Goal: Task Accomplishment & Management: Manage account settings

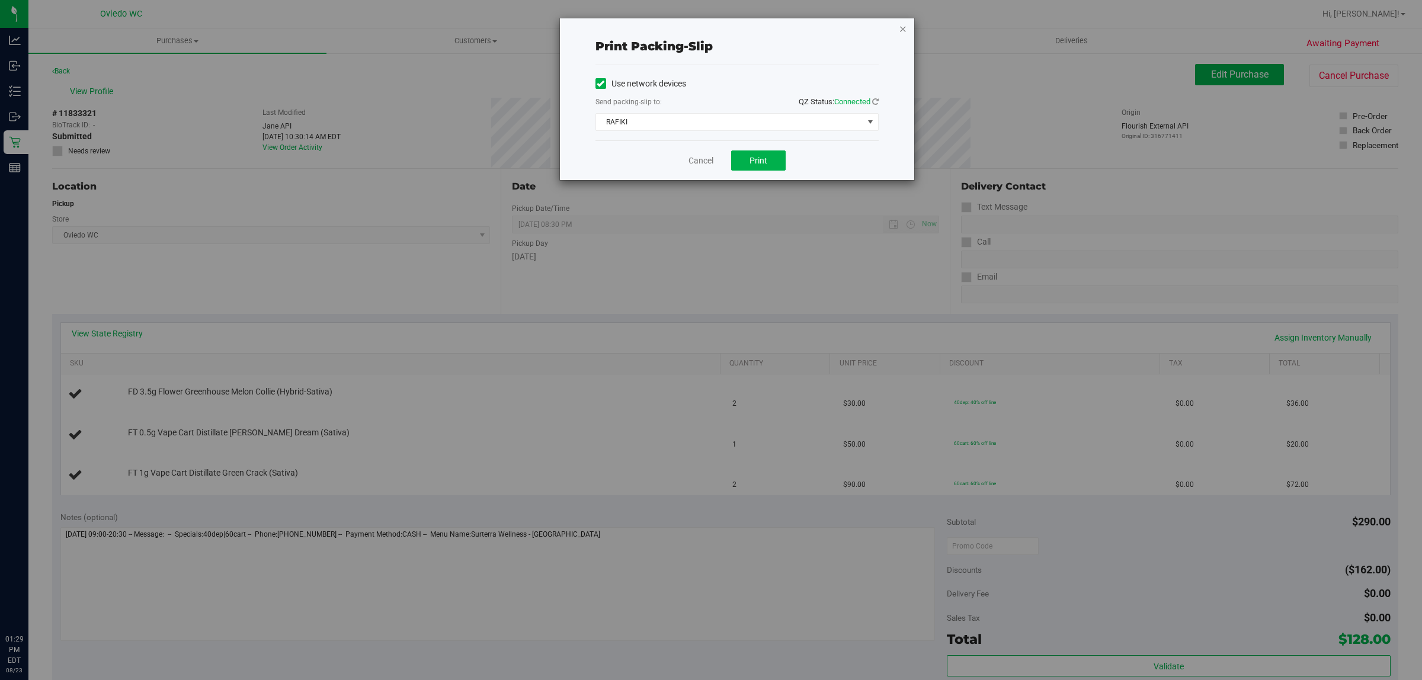
click at [899, 28] on icon "button" at bounding box center [903, 28] width 8 height 14
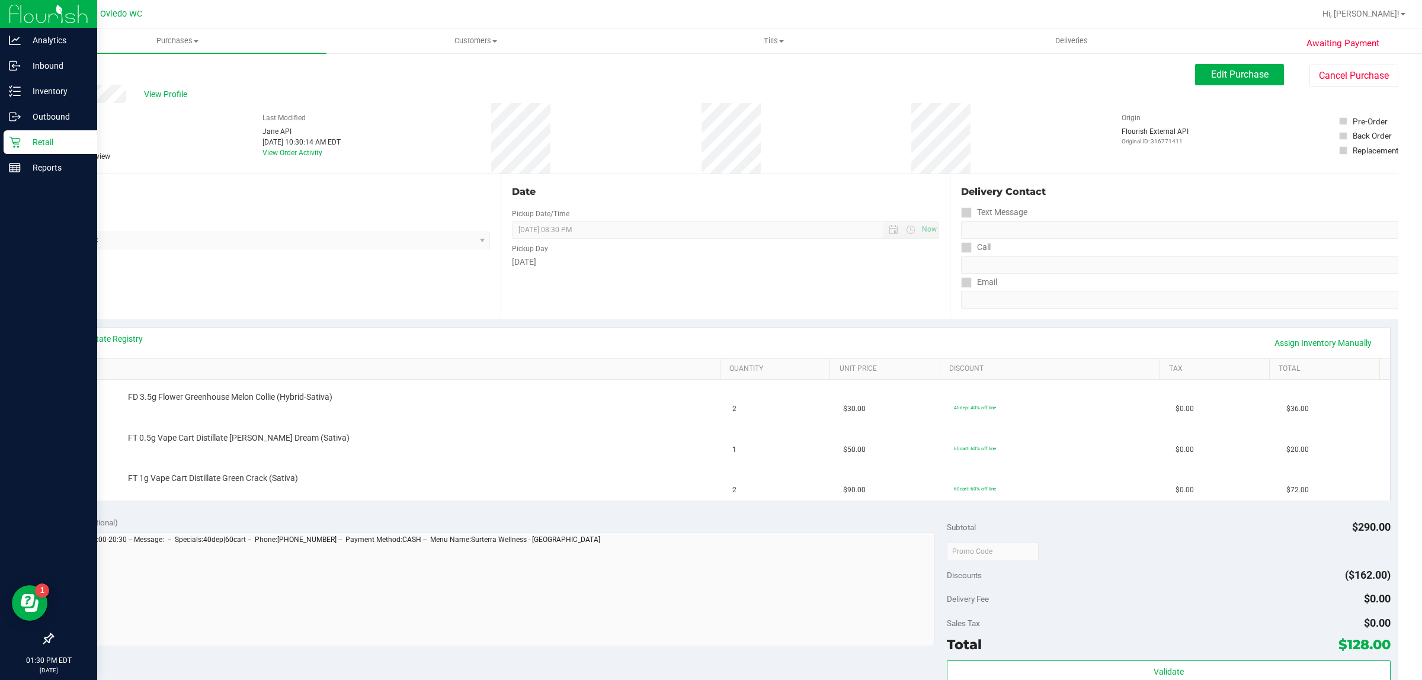
click at [33, 130] on div "Retail" at bounding box center [51, 142] width 94 height 24
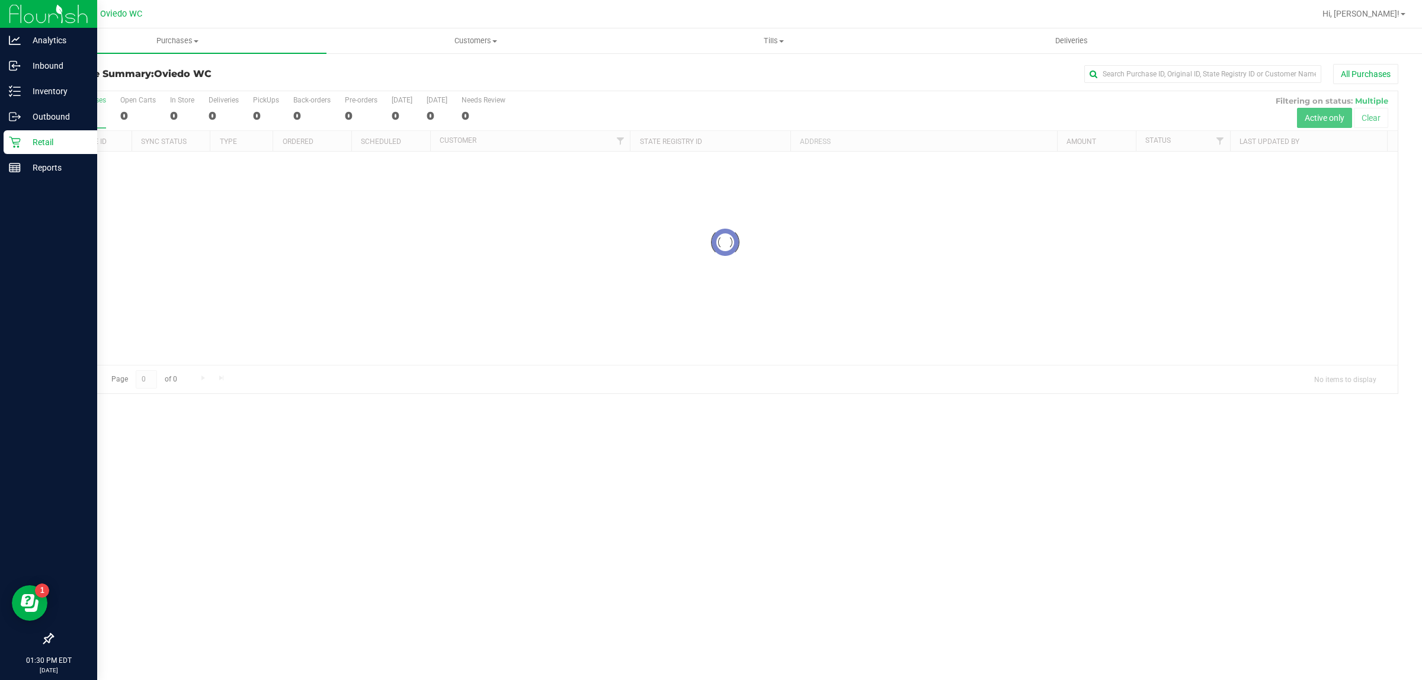
click at [31, 146] on p "Retail" at bounding box center [56, 142] width 71 height 14
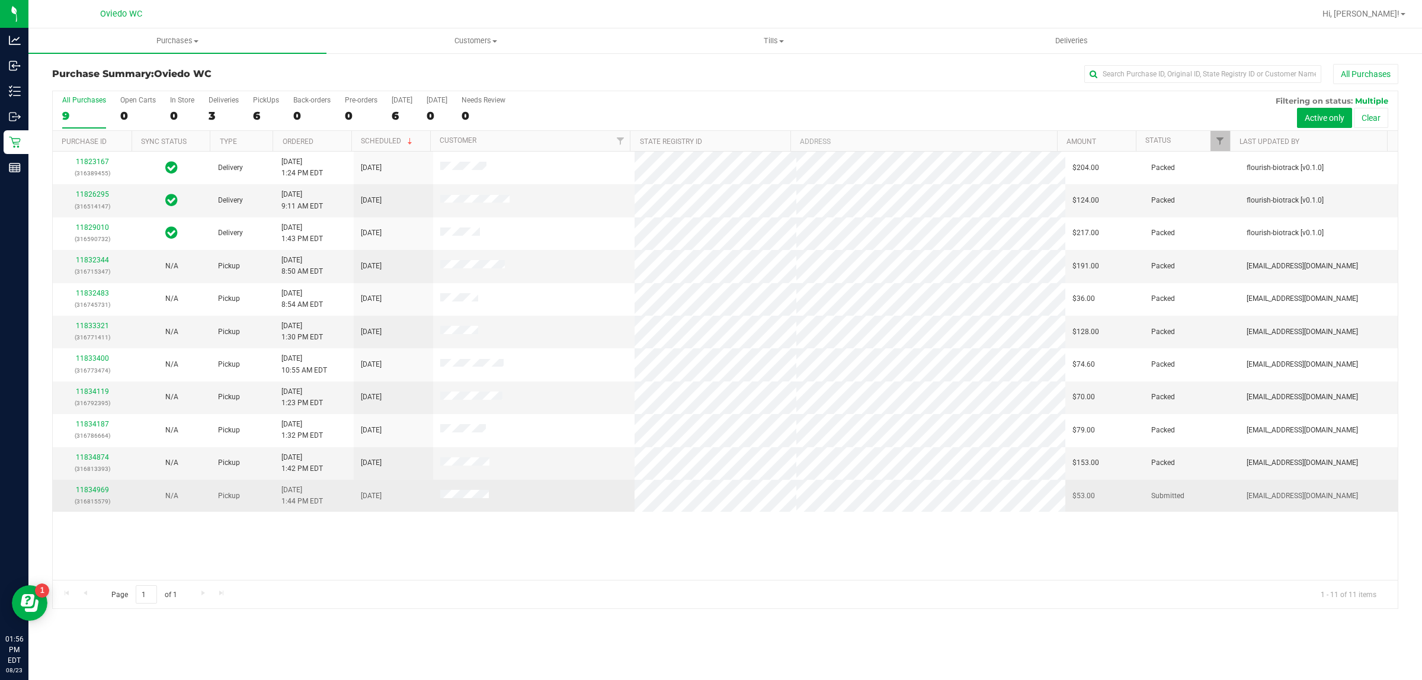
click at [95, 486] on div "11834969 (316815579)" at bounding box center [92, 496] width 65 height 23
click at [95, 494] on link "11834969" at bounding box center [92, 490] width 33 height 8
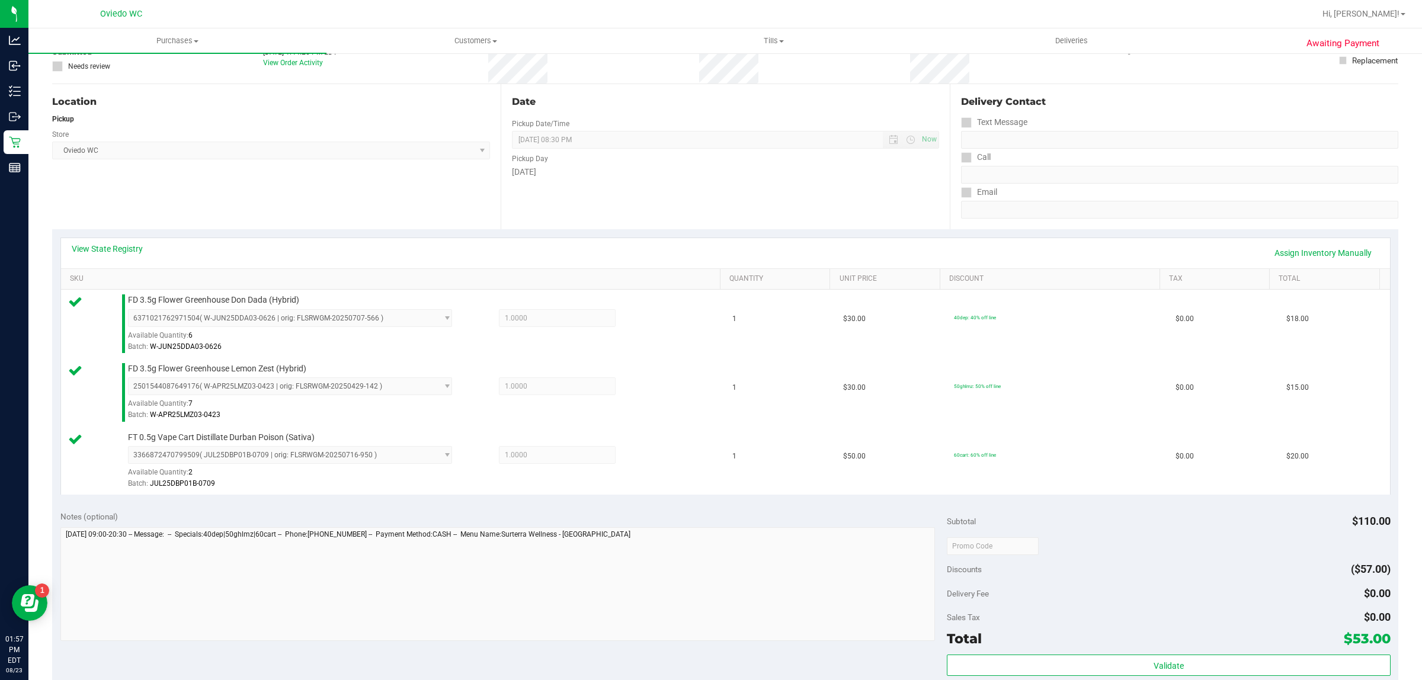
scroll to position [222, 0]
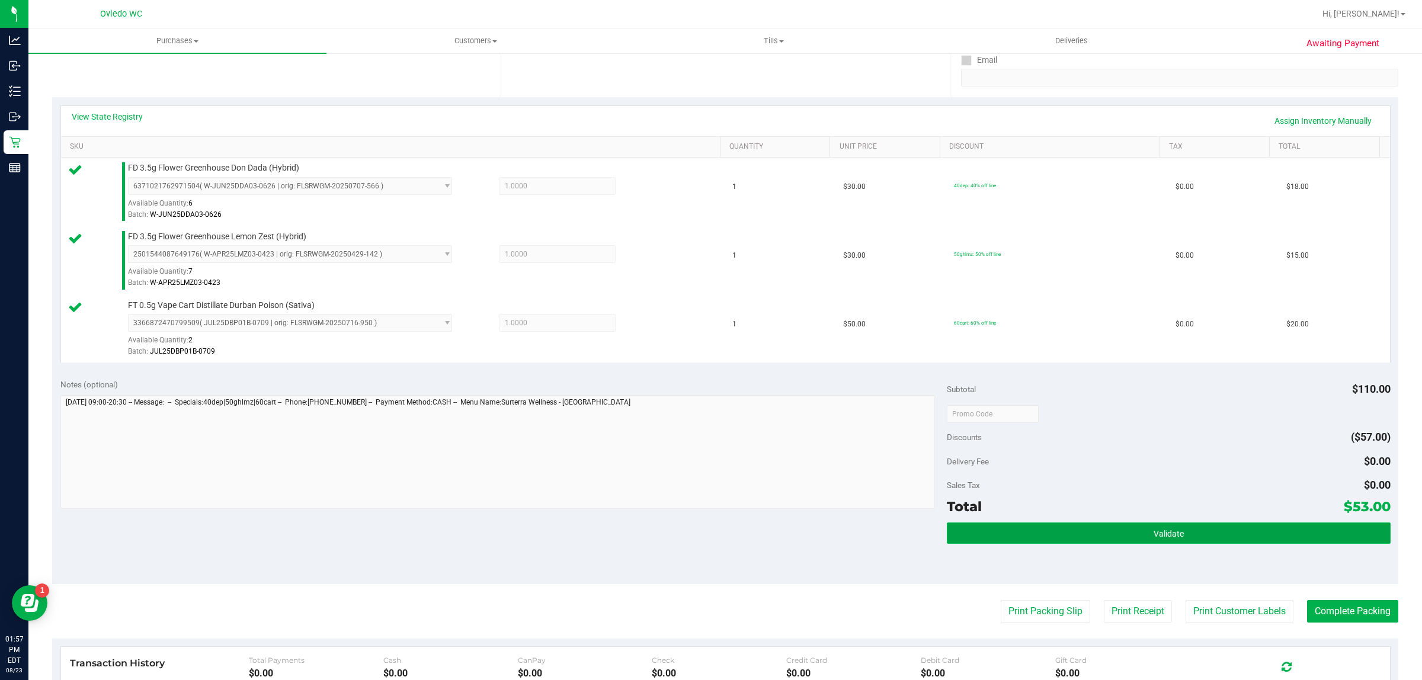
drag, startPoint x: 1008, startPoint y: 535, endPoint x: 1001, endPoint y: 537, distance: 7.5
click at [1008, 536] on button "Validate" at bounding box center [1168, 533] width 443 height 21
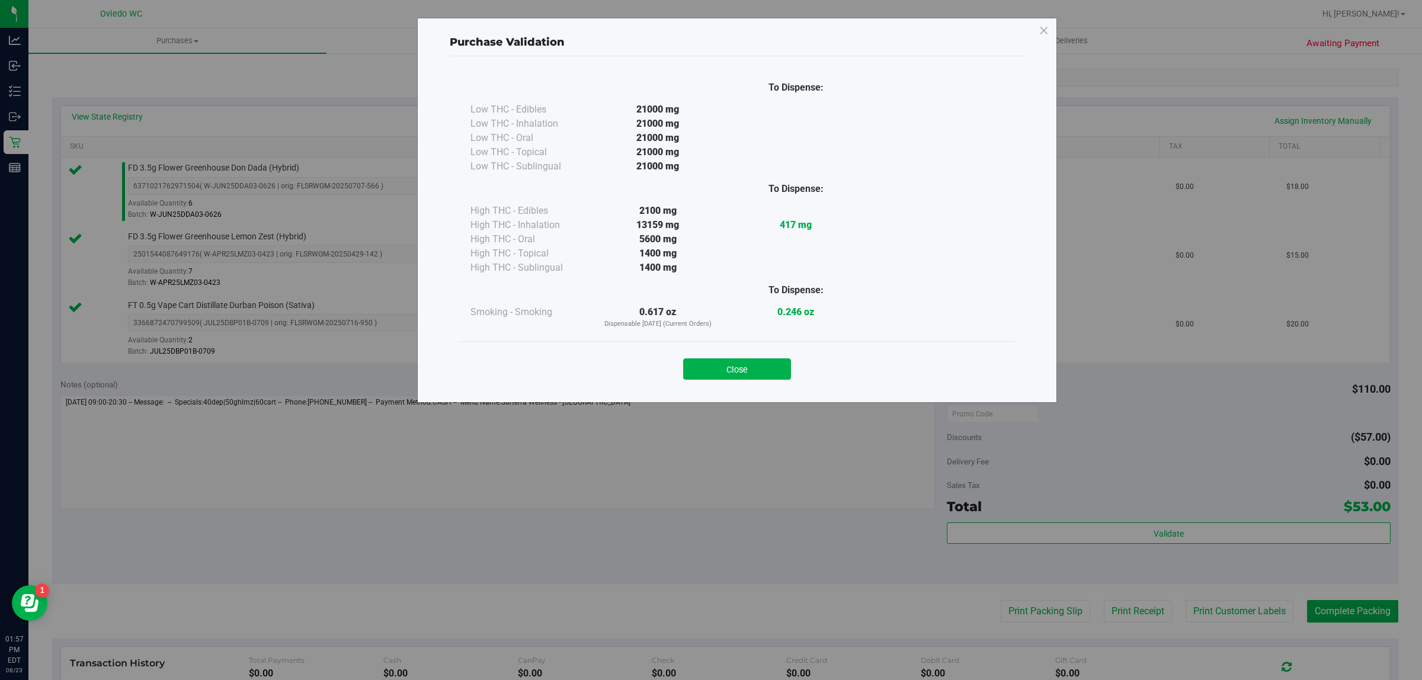
click at [738, 354] on div "Close" at bounding box center [737, 366] width 539 height 30
click at [742, 366] on button "Close" at bounding box center [737, 368] width 108 height 21
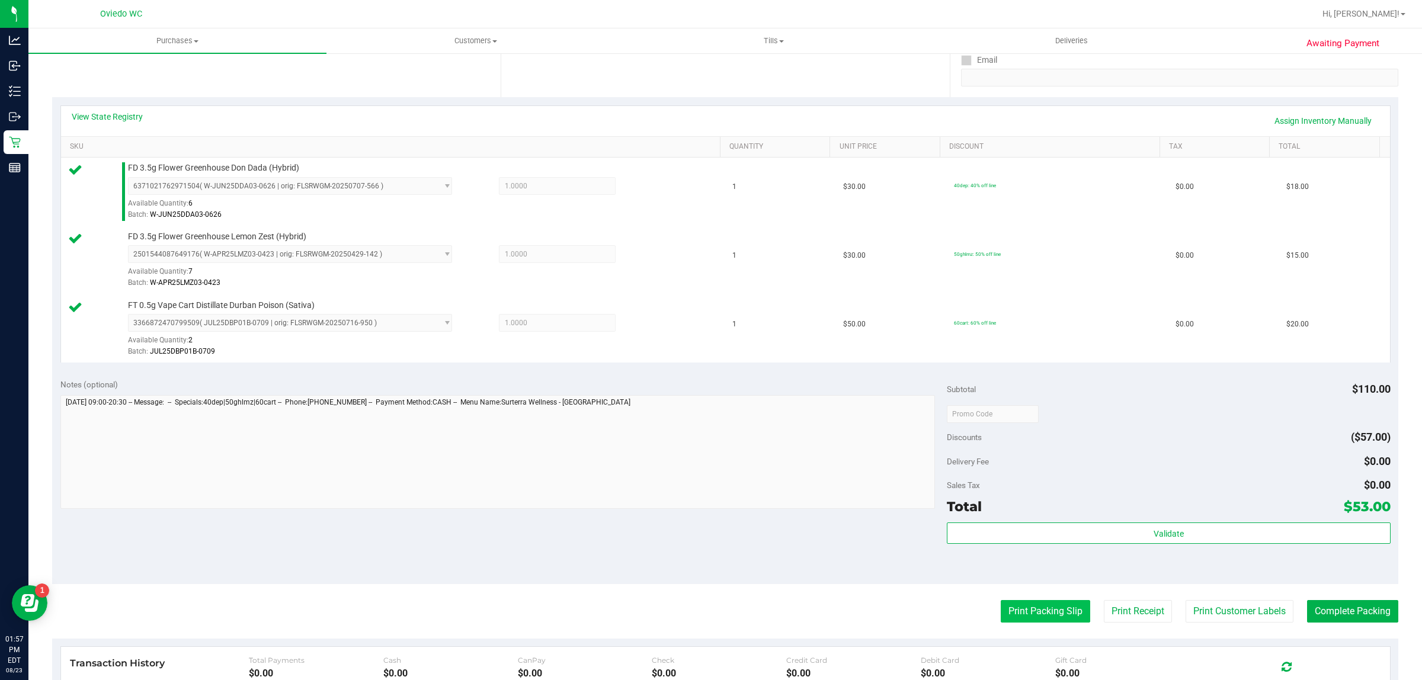
click at [1014, 608] on button "Print Packing Slip" at bounding box center [1045, 611] width 89 height 23
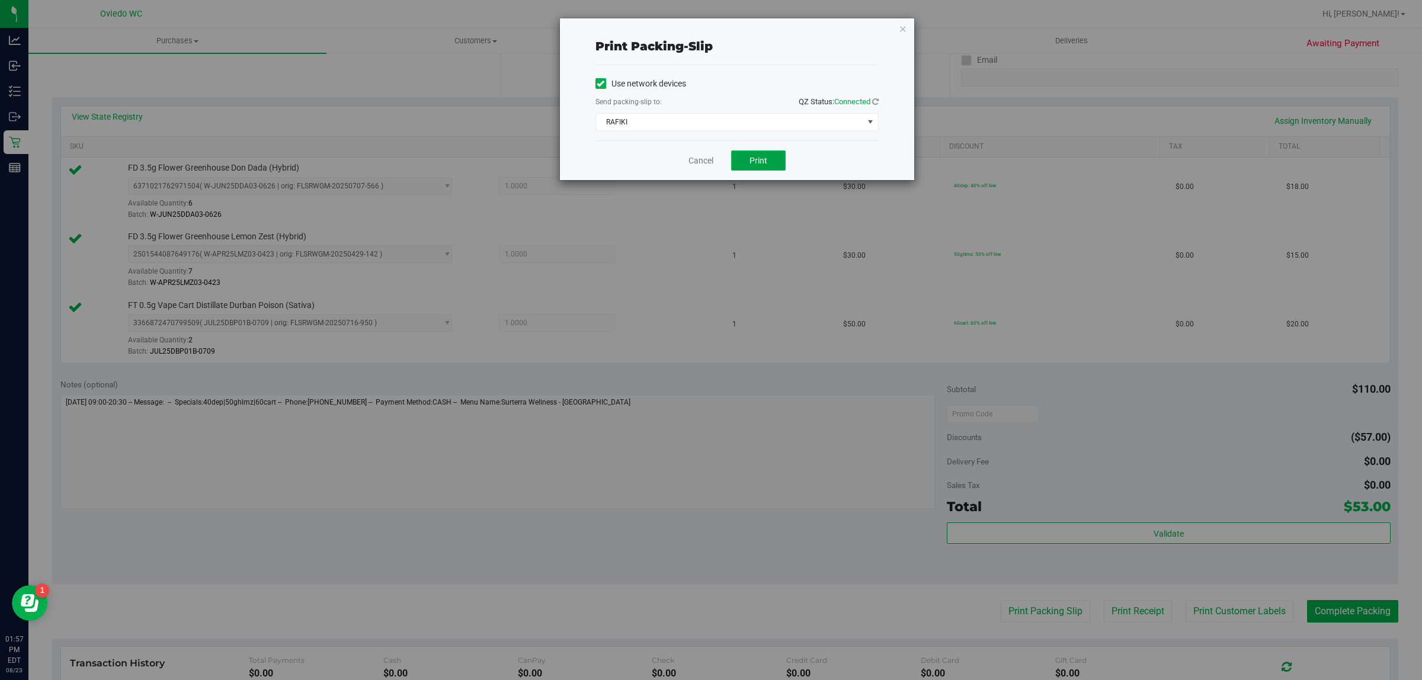
click at [753, 161] on span "Print" at bounding box center [759, 160] width 18 height 9
click at [901, 30] on icon "button" at bounding box center [903, 28] width 8 height 14
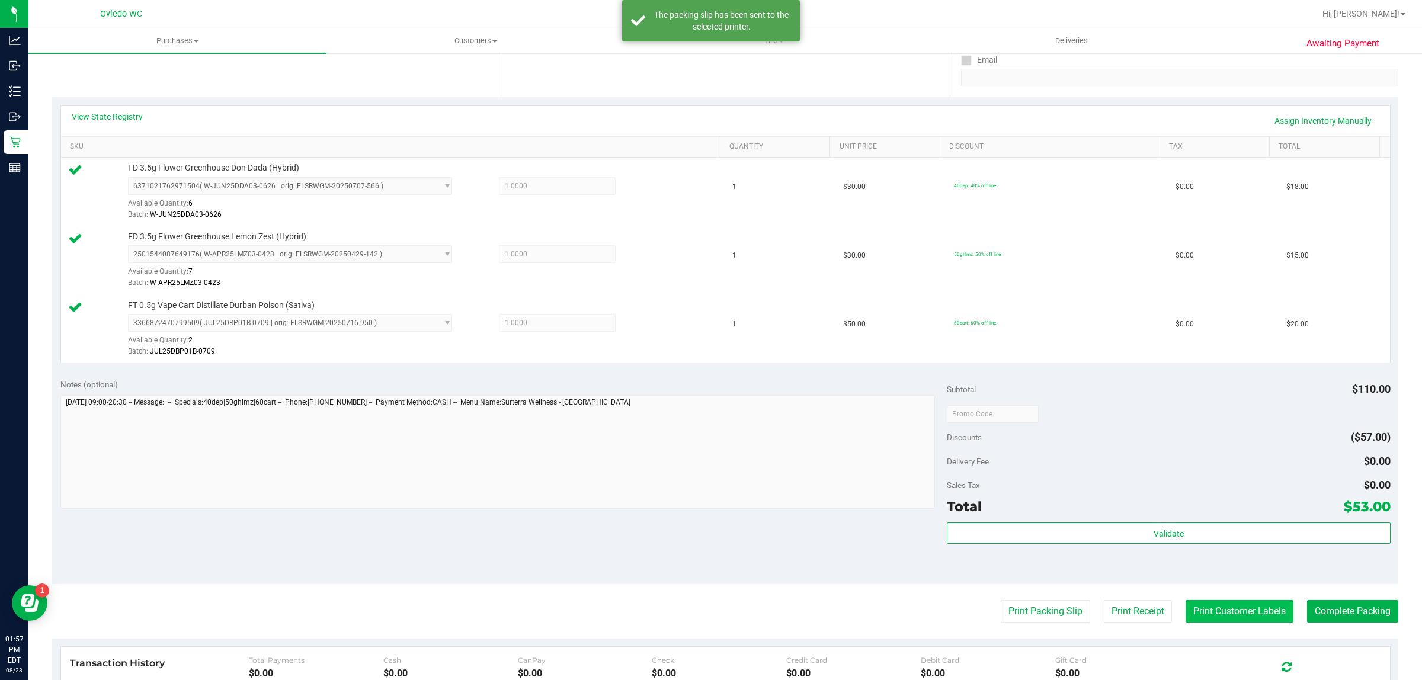
click at [1233, 614] on button "Print Customer Labels" at bounding box center [1240, 611] width 108 height 23
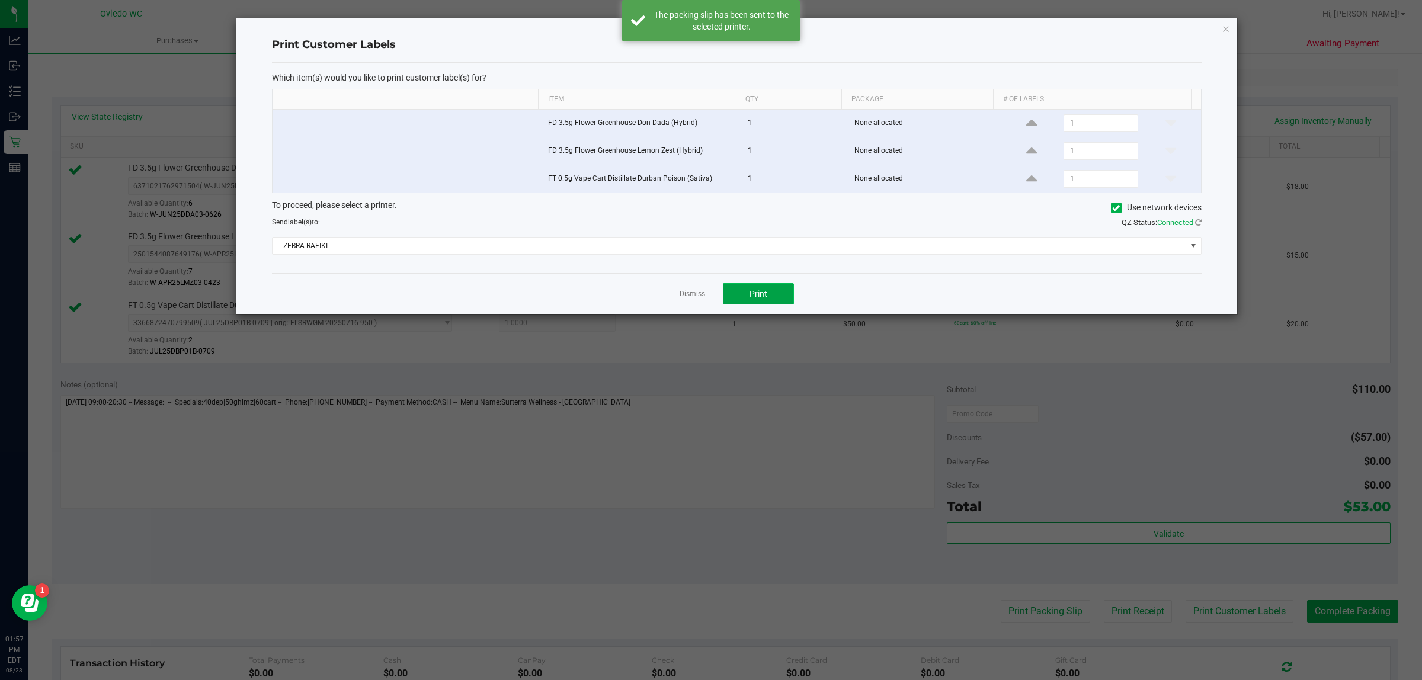
click at [724, 303] on button "Print" at bounding box center [758, 293] width 71 height 21
click at [1224, 27] on icon "button" at bounding box center [1226, 28] width 8 height 14
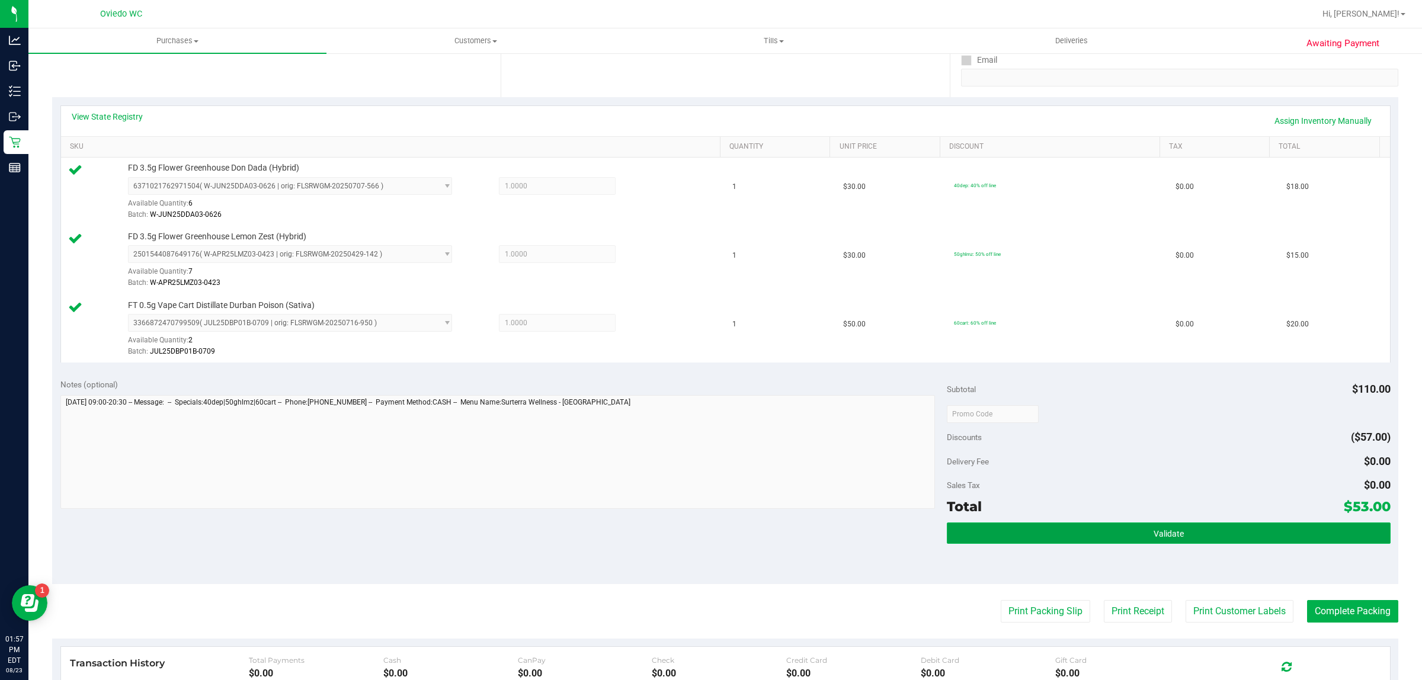
click at [1157, 532] on span "Validate" at bounding box center [1169, 533] width 30 height 9
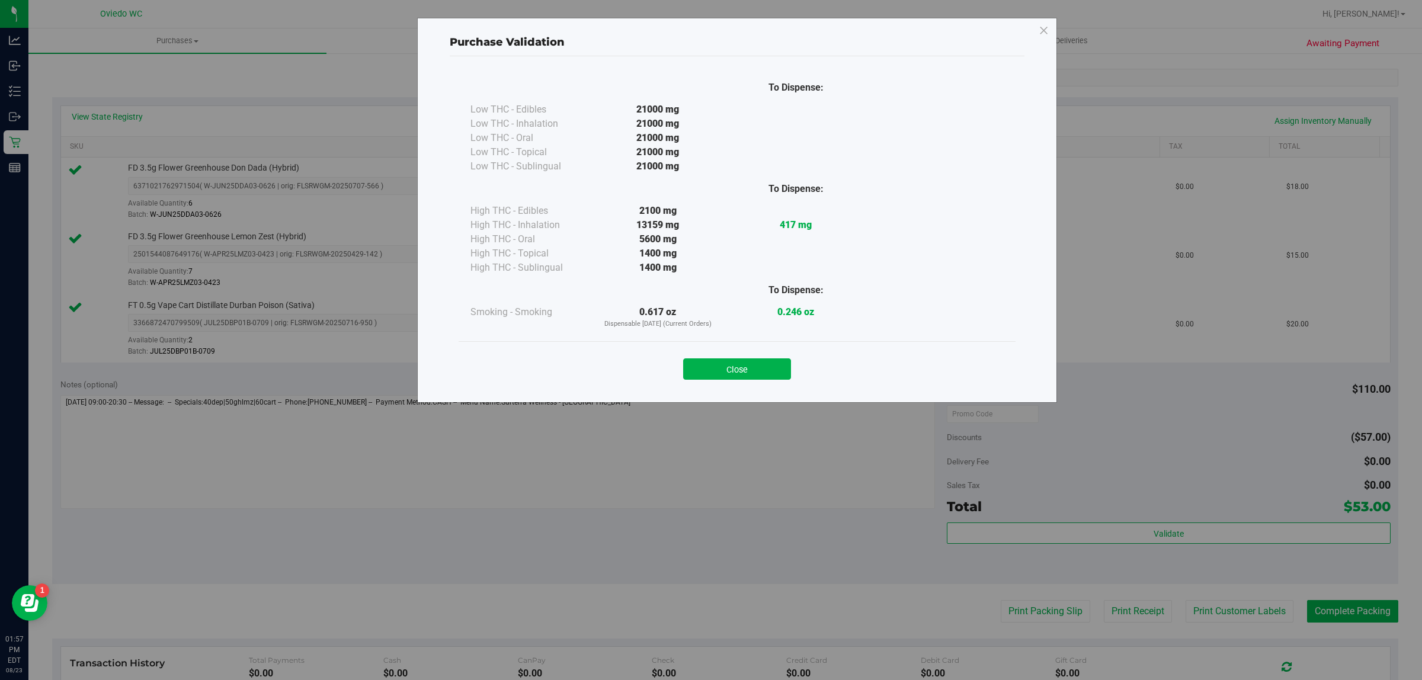
drag, startPoint x: 729, startPoint y: 378, endPoint x: 726, endPoint y: 370, distance: 8.5
click at [729, 377] on button "Close" at bounding box center [737, 368] width 108 height 21
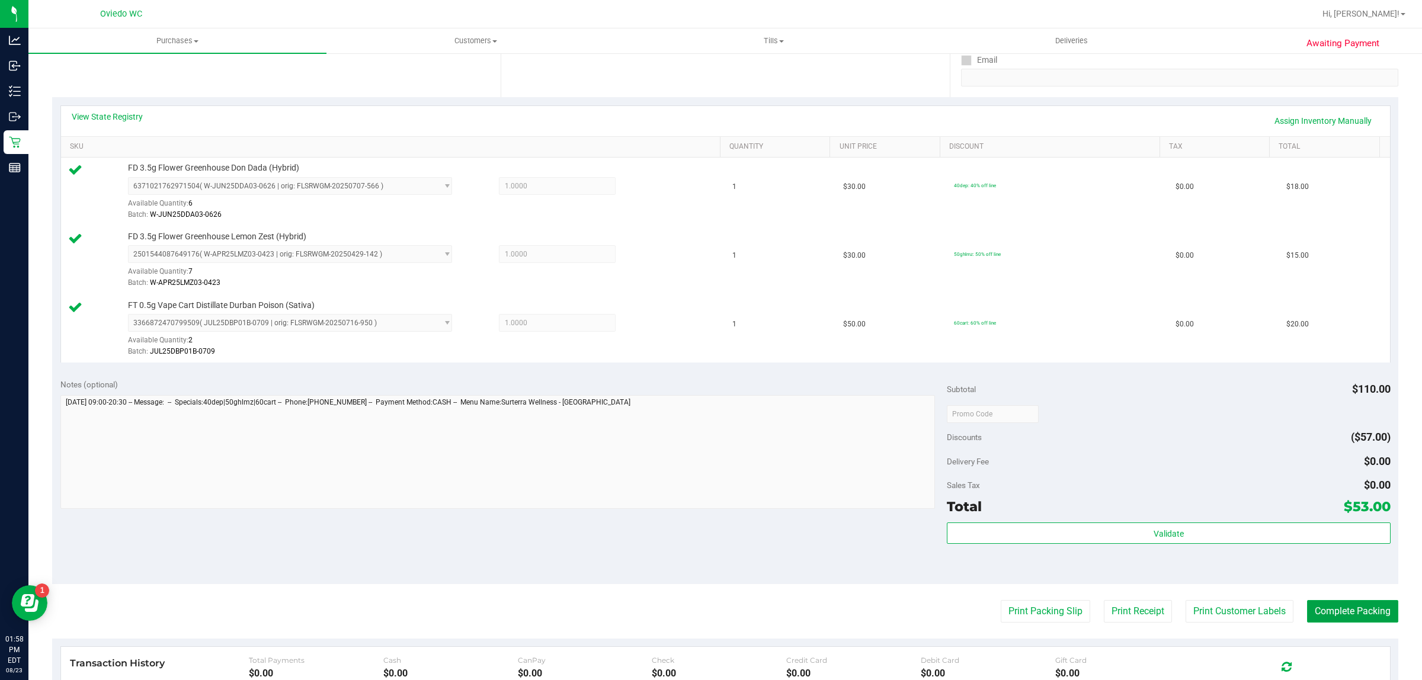
click at [413, 448] on purchase-details "Back Edit Purchase Cancel Purchase View Profile # 11834969 BioTrack ID: - Submi…" at bounding box center [725, 351] width 1346 height 1019
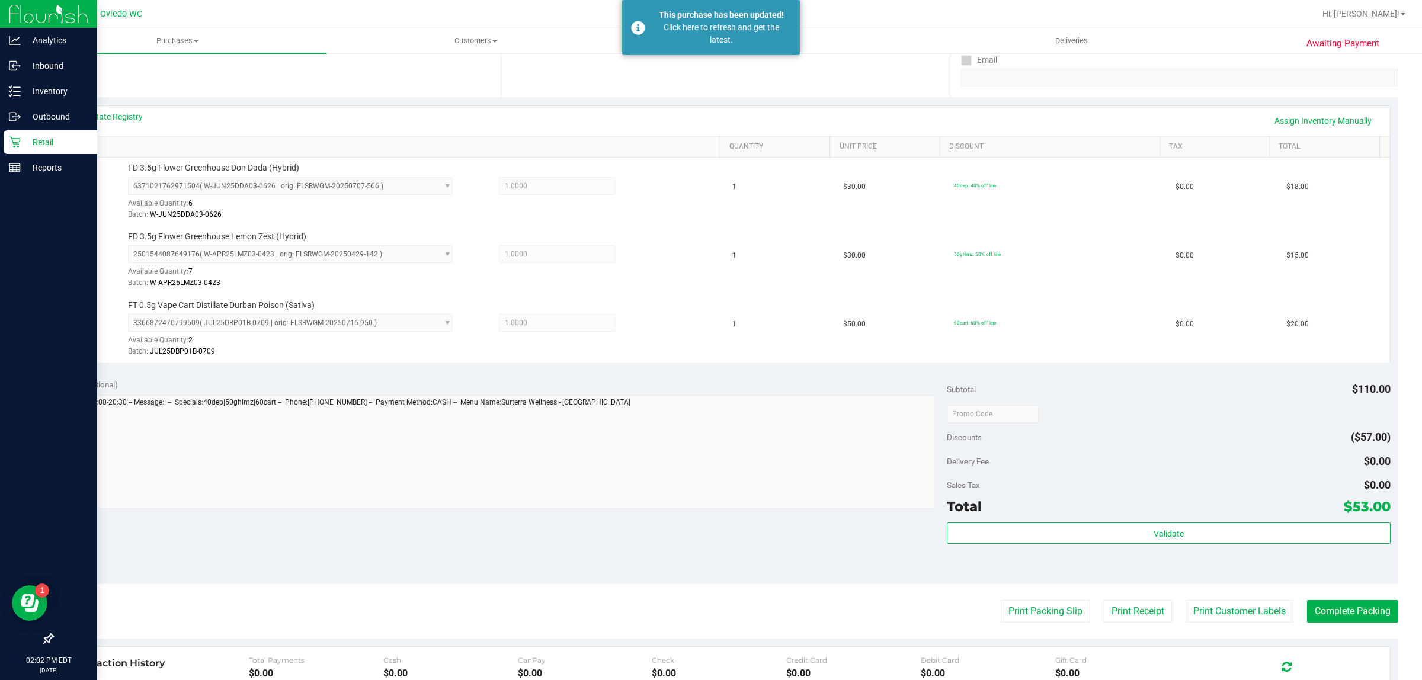
click at [30, 137] on p "Retail" at bounding box center [56, 142] width 71 height 14
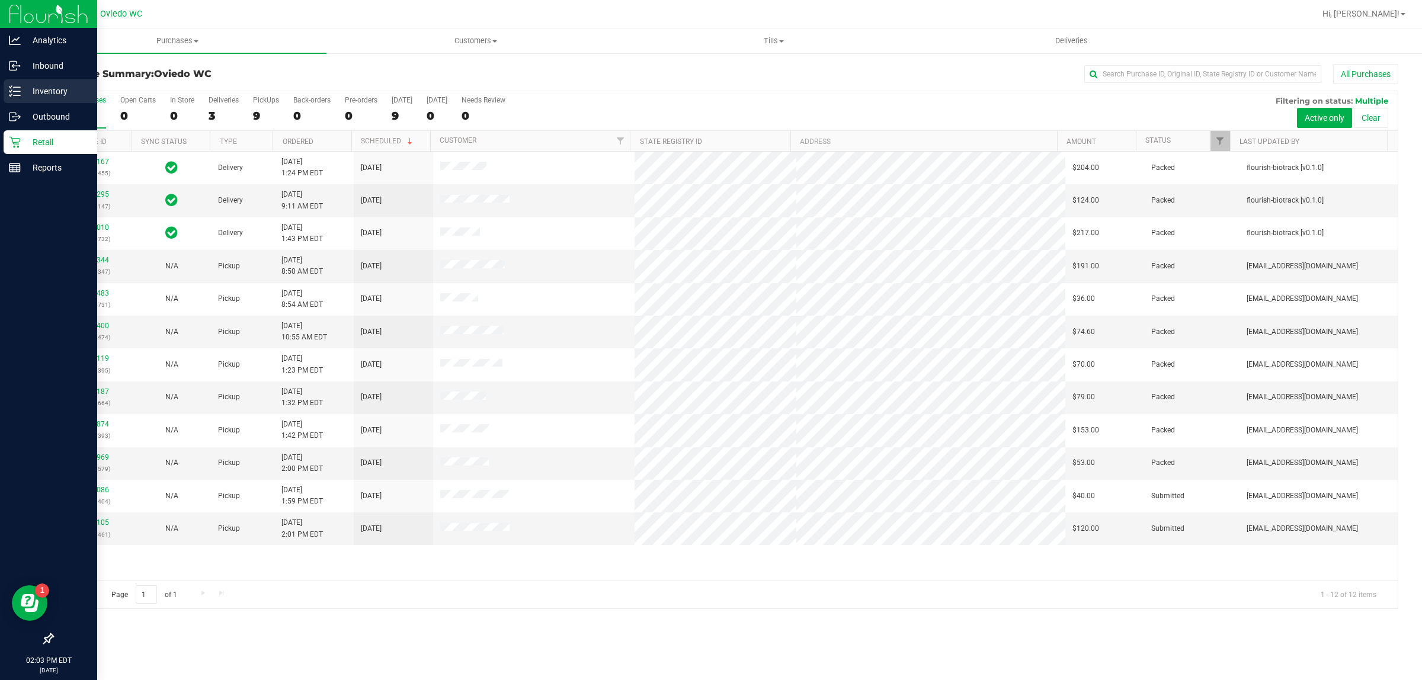
click at [21, 88] on p "Inventory" at bounding box center [56, 91] width 71 height 14
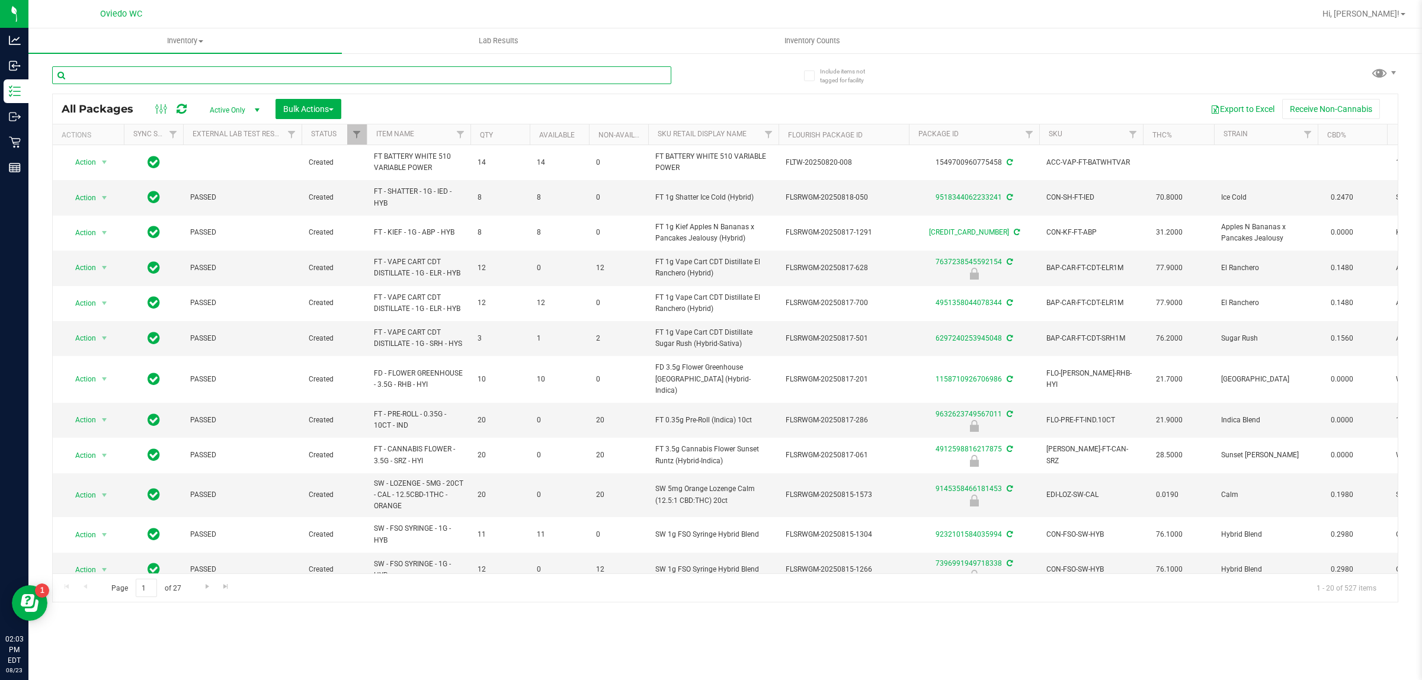
click at [205, 73] on input "text" at bounding box center [361, 75] width 619 height 18
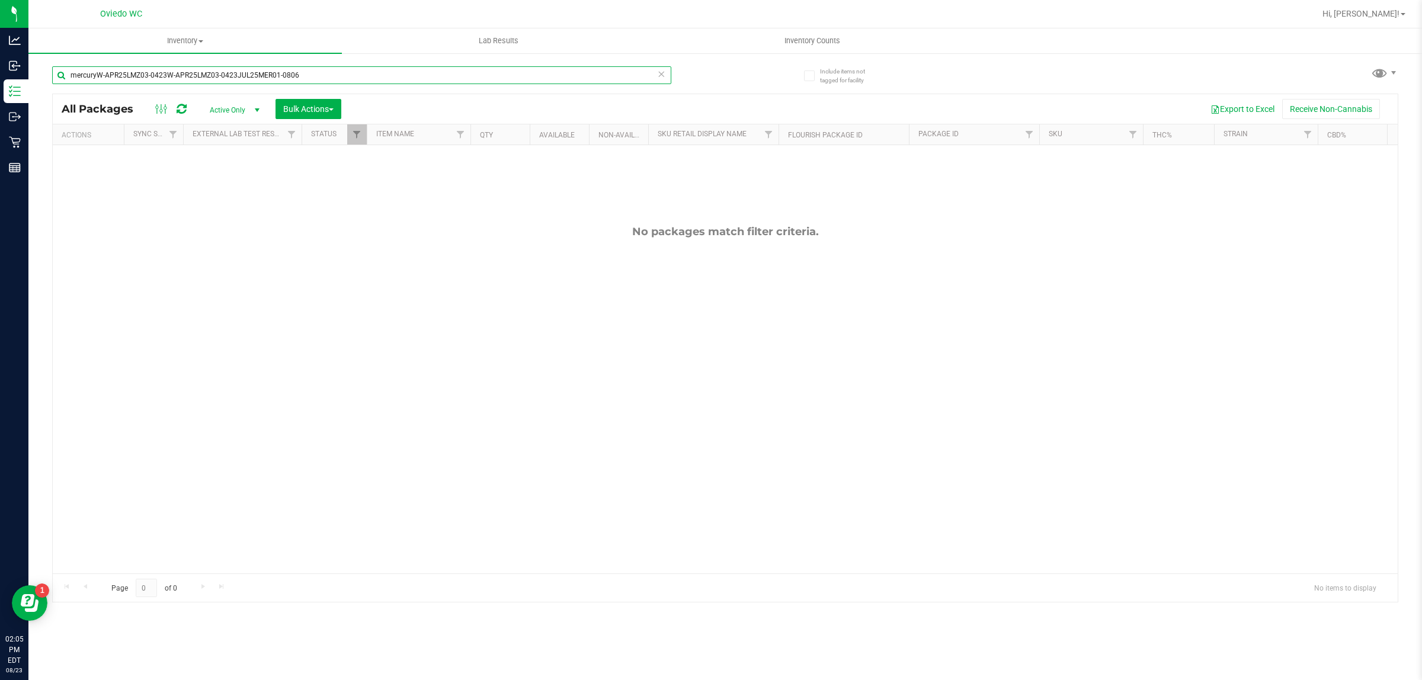
type input "mercuryW-APR25LMZ03-0423W-APR25LMZ03-0423JUL25MER01-0806"
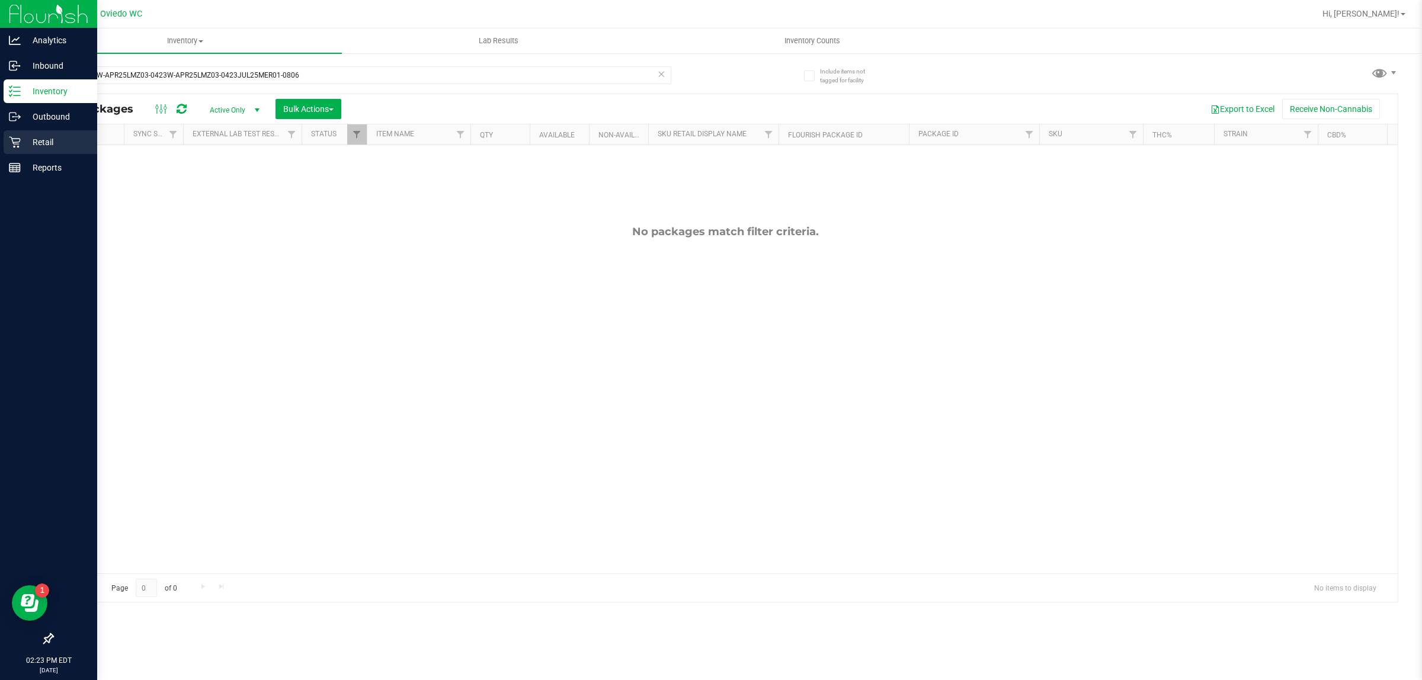
click at [13, 145] on icon at bounding box center [15, 142] width 12 height 12
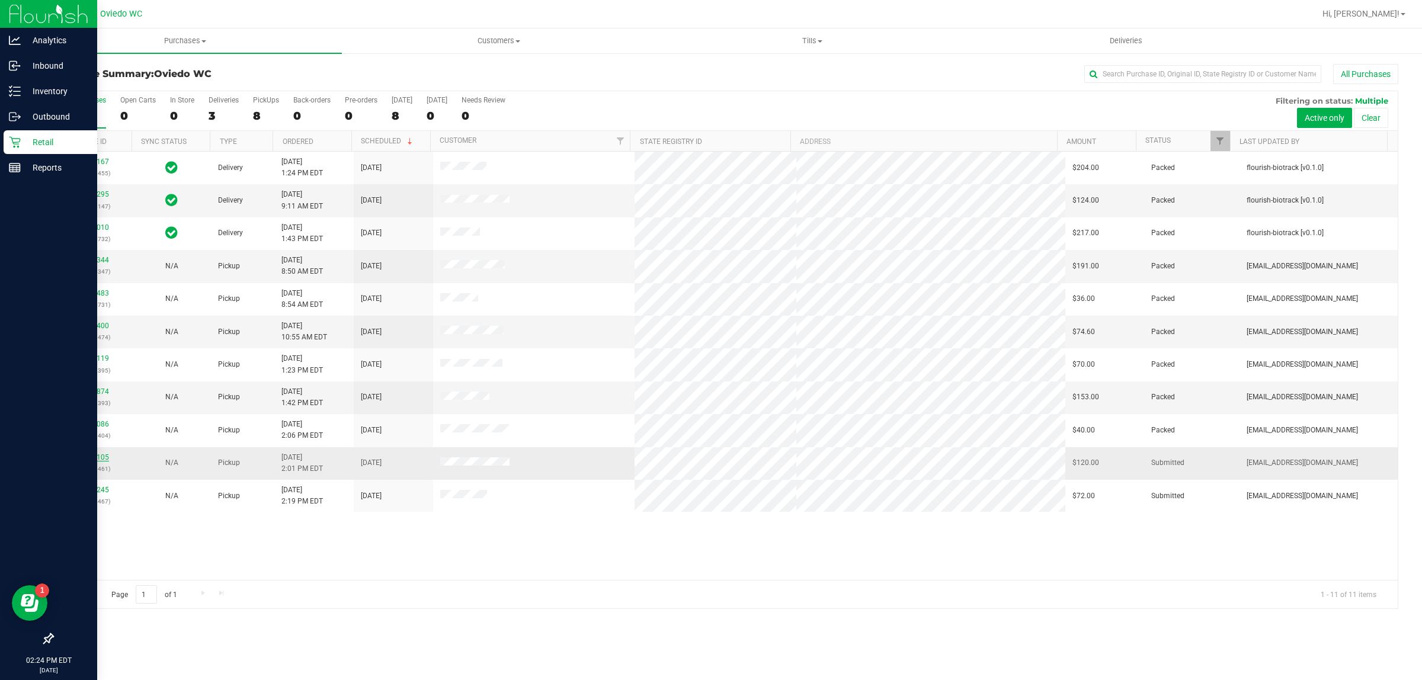
click at [98, 458] on link "11835105" at bounding box center [92, 457] width 33 height 8
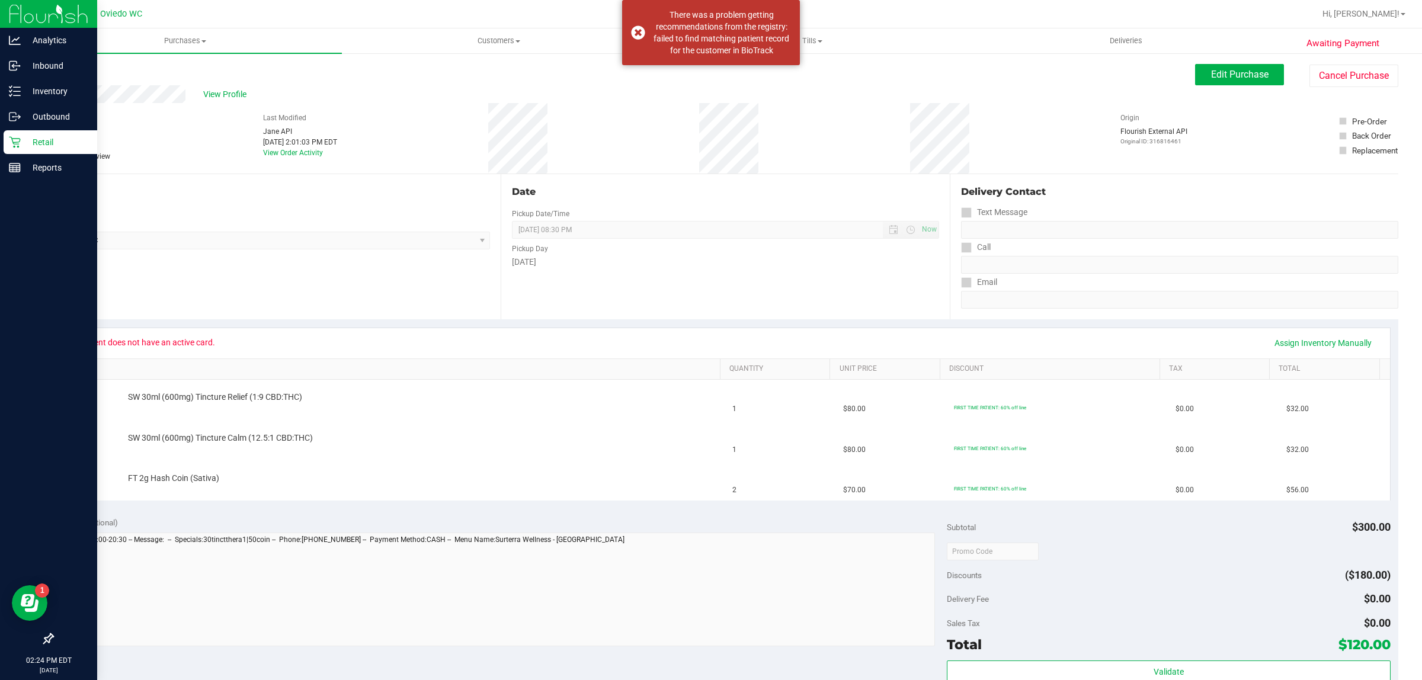
click at [30, 136] on p "Retail" at bounding box center [56, 142] width 71 height 14
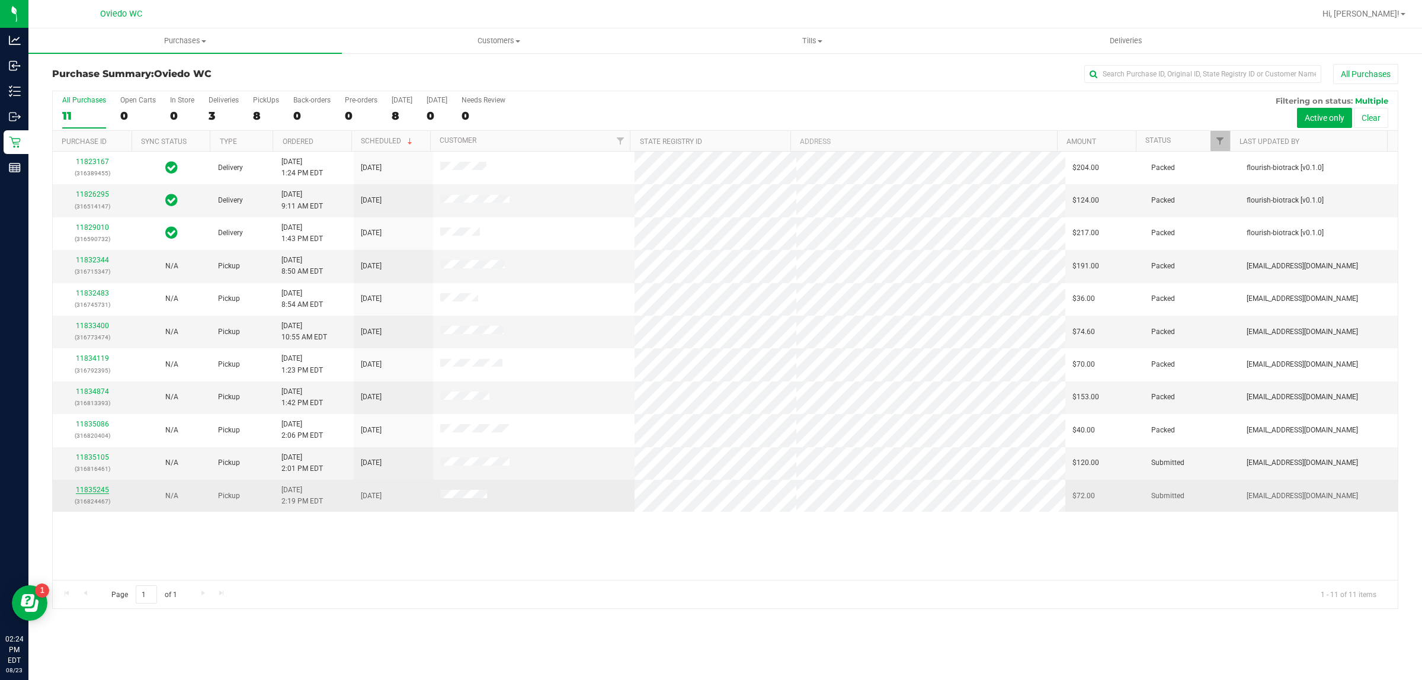
click at [96, 494] on link "11835245" at bounding box center [92, 490] width 33 height 8
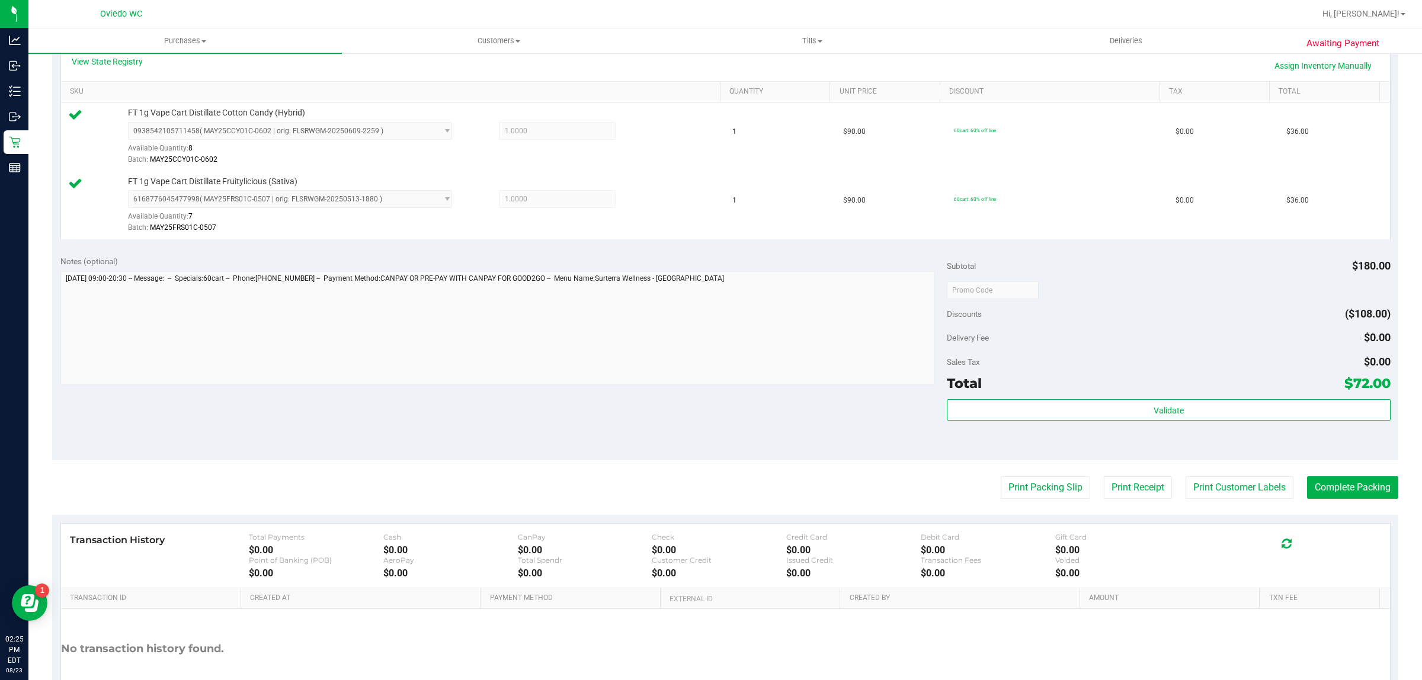
scroll to position [357, 0]
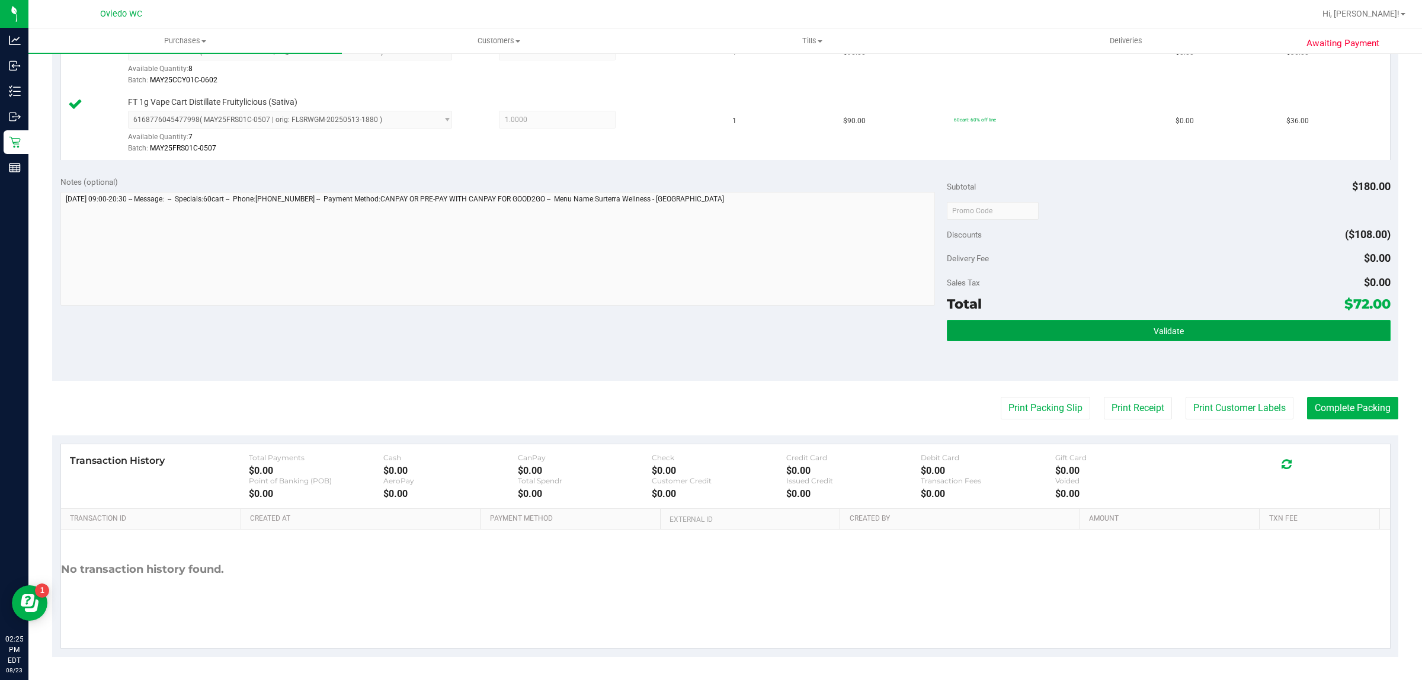
click at [1065, 333] on button "Validate" at bounding box center [1168, 330] width 443 height 21
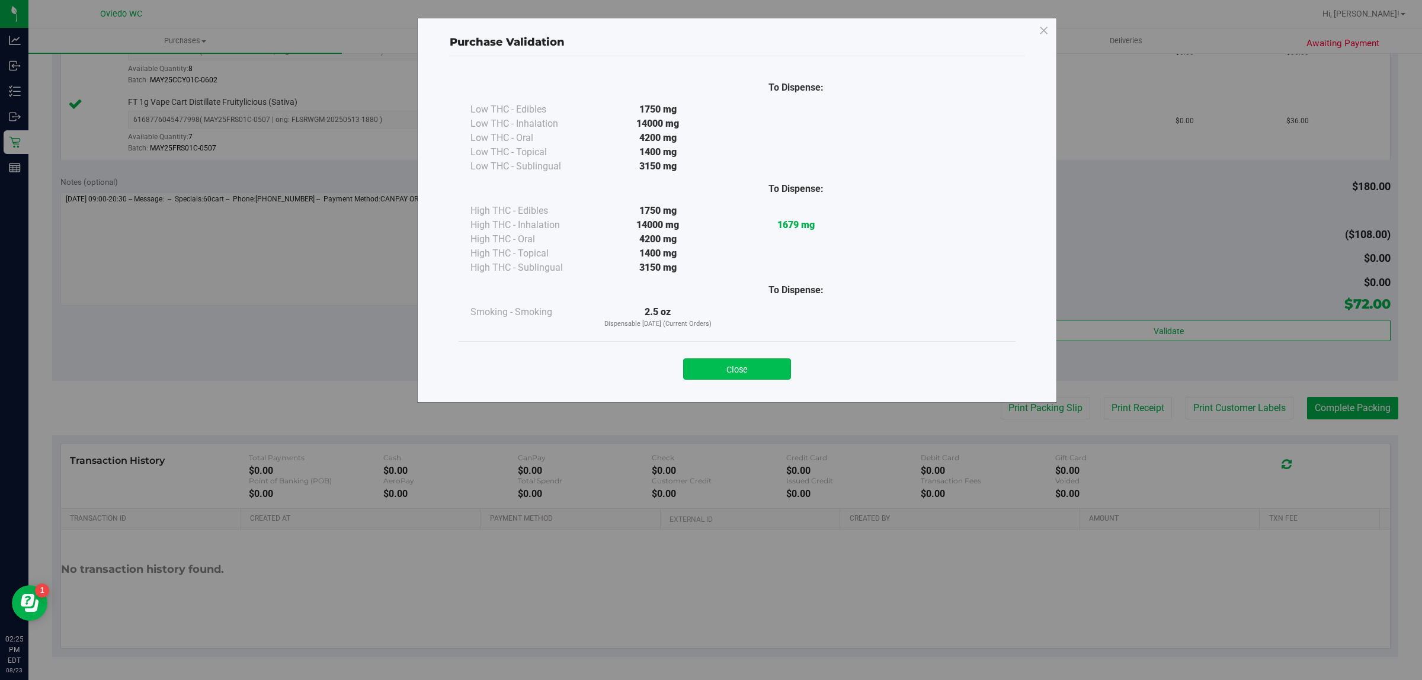
click at [779, 363] on button "Close" at bounding box center [737, 368] width 108 height 21
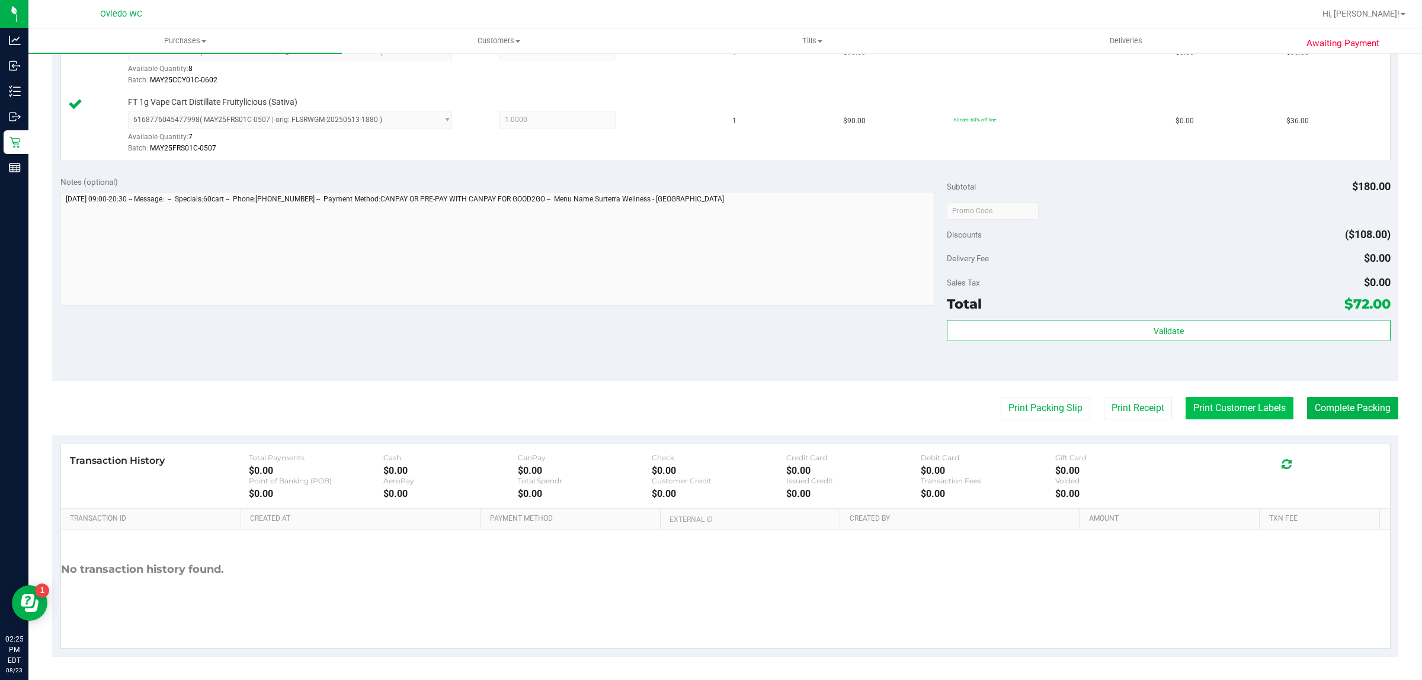
click at [1219, 415] on button "Print Customer Labels" at bounding box center [1240, 408] width 108 height 23
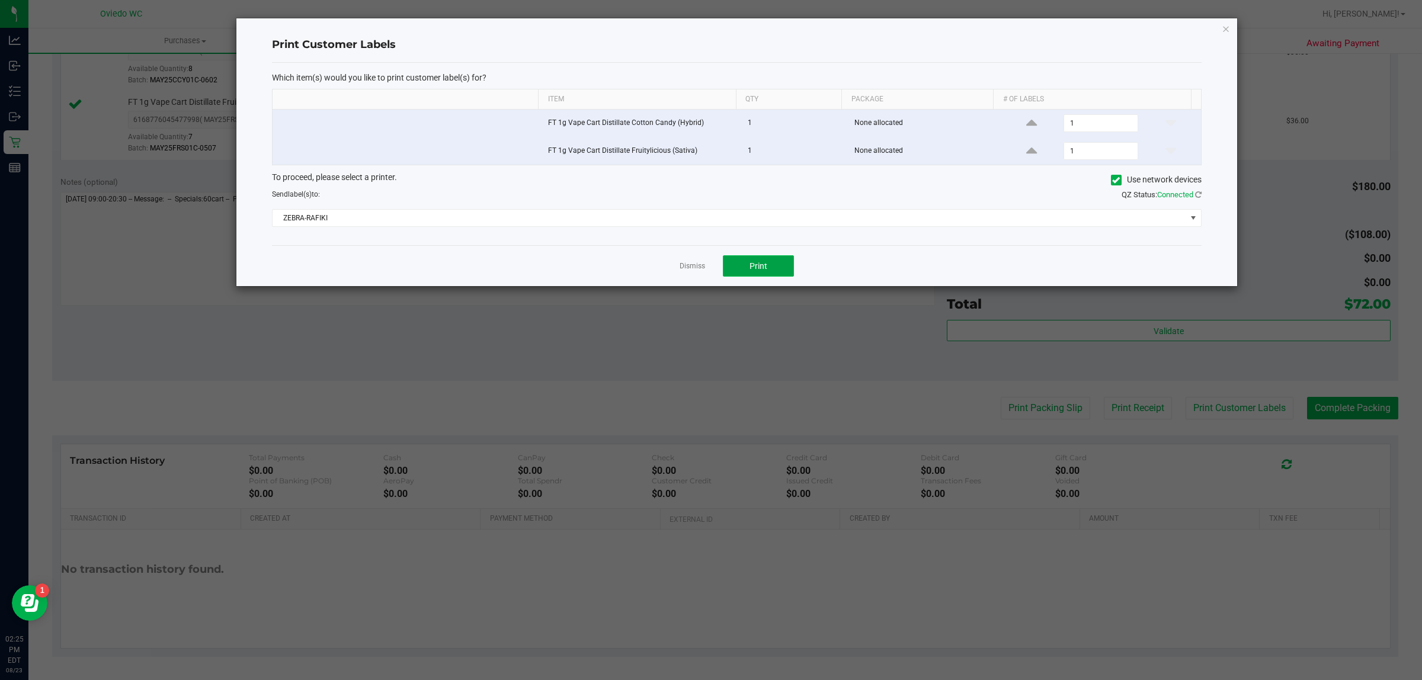
click at [731, 274] on button "Print" at bounding box center [758, 265] width 71 height 21
click at [695, 265] on link "Dismiss" at bounding box center [692, 266] width 25 height 10
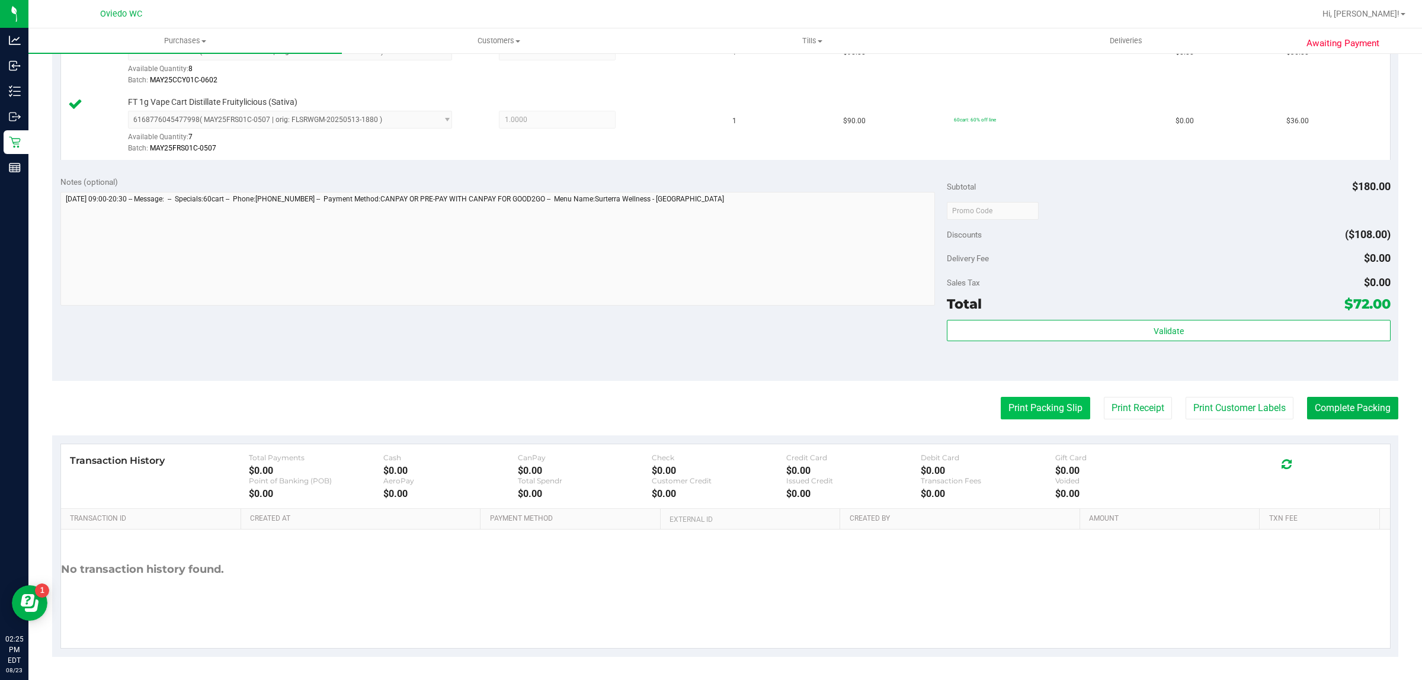
click at [1052, 406] on button "Print Packing Slip" at bounding box center [1045, 408] width 89 height 23
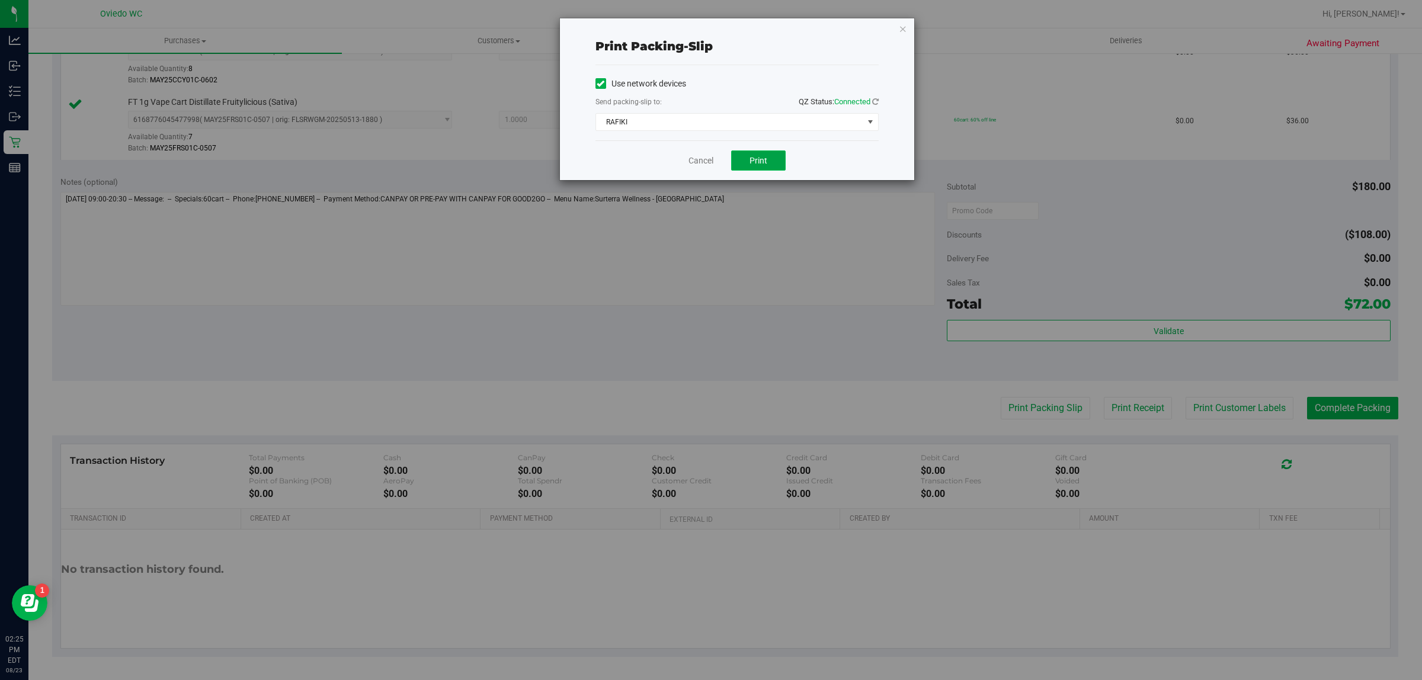
click at [748, 167] on button "Print" at bounding box center [758, 161] width 55 height 20
click at [899, 23] on icon "button" at bounding box center [903, 28] width 8 height 14
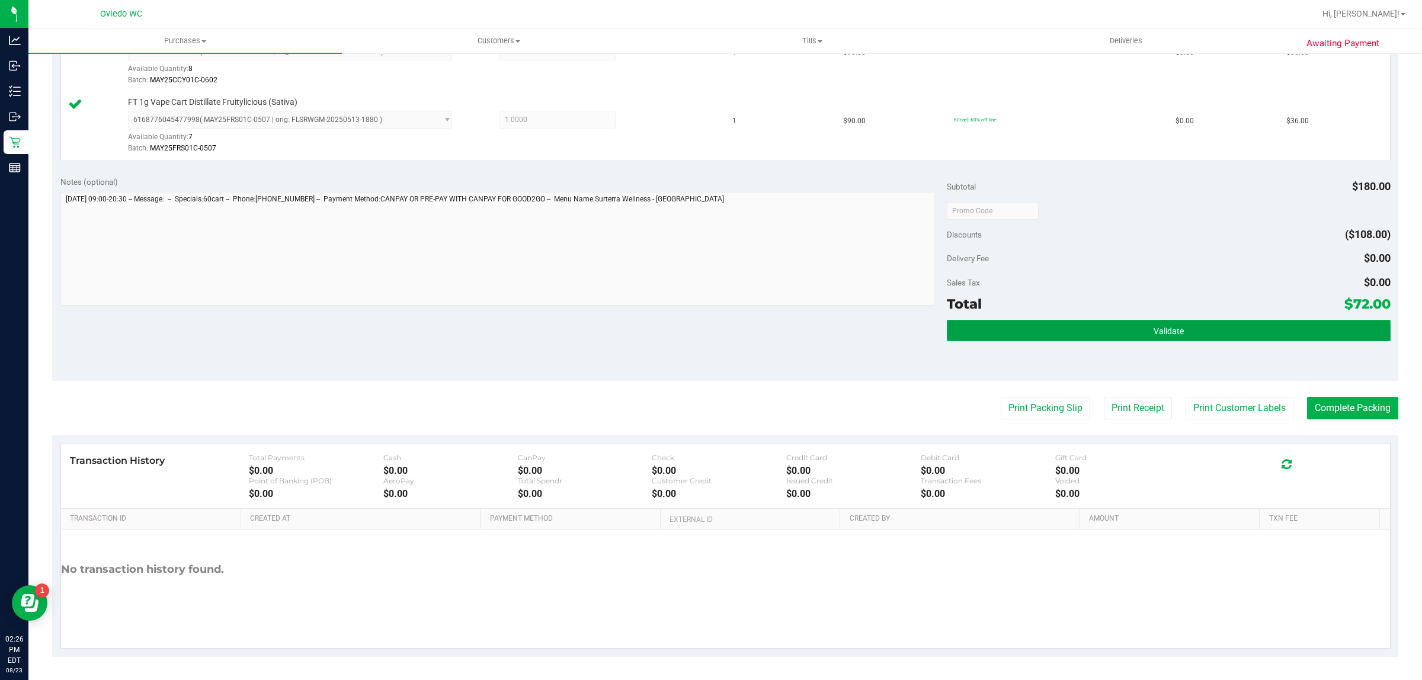
click at [1307, 321] on button "Validate" at bounding box center [1168, 330] width 443 height 21
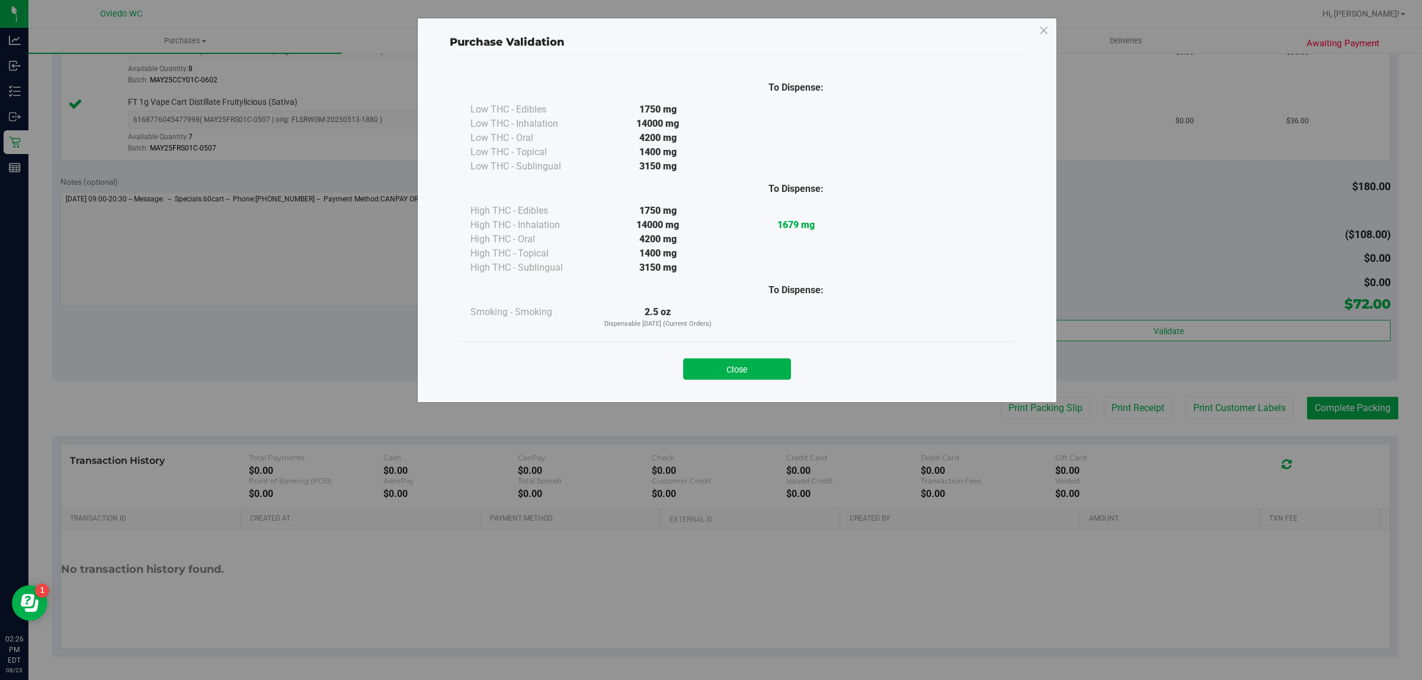
drag, startPoint x: 727, startPoint y: 367, endPoint x: 1340, endPoint y: 422, distance: 615.2
click at [728, 367] on button "Close" at bounding box center [737, 368] width 108 height 21
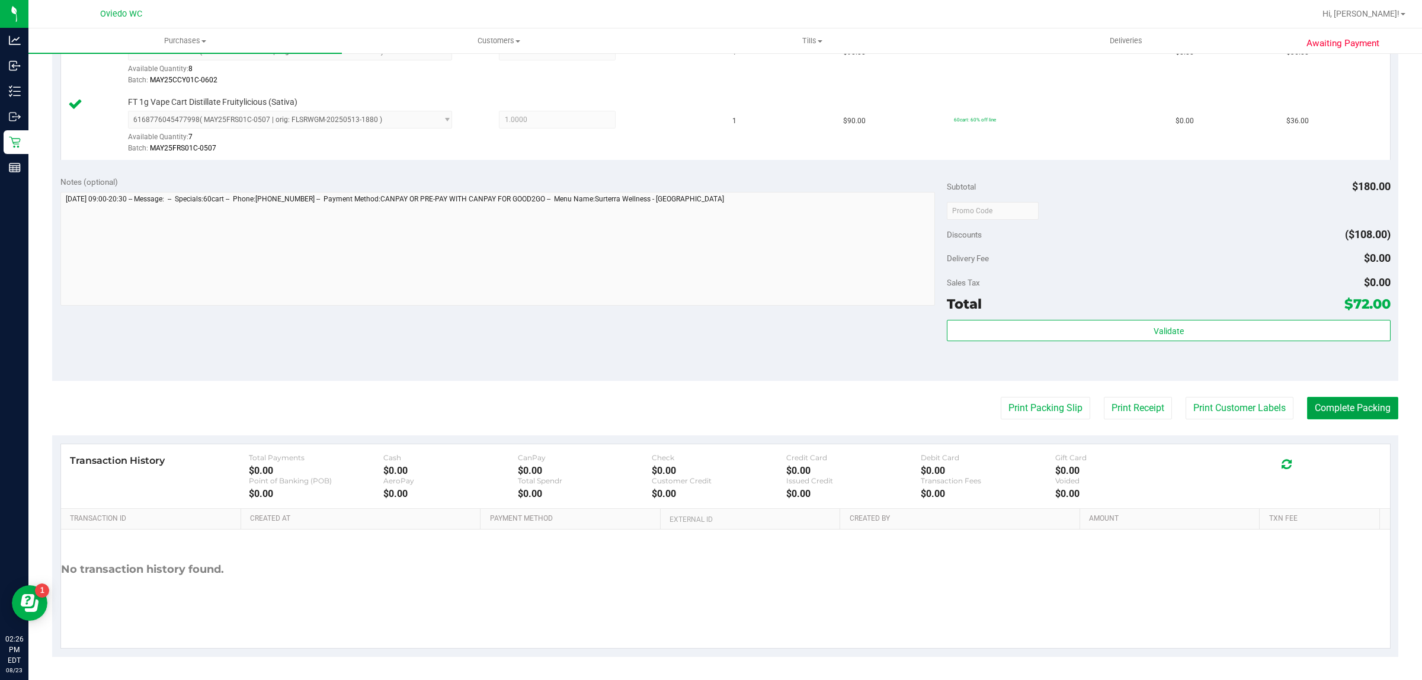
click at [1338, 411] on button "Complete Packing" at bounding box center [1352, 408] width 91 height 23
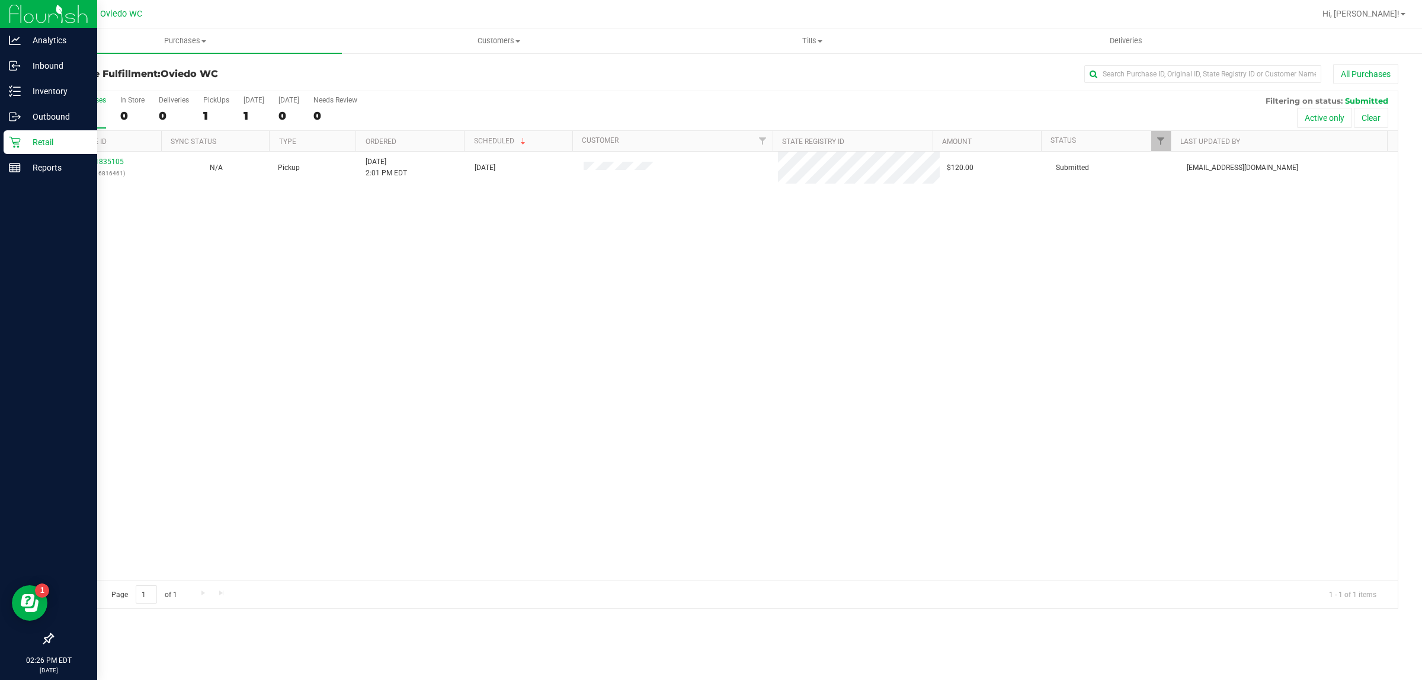
click at [27, 141] on p "Retail" at bounding box center [56, 142] width 71 height 14
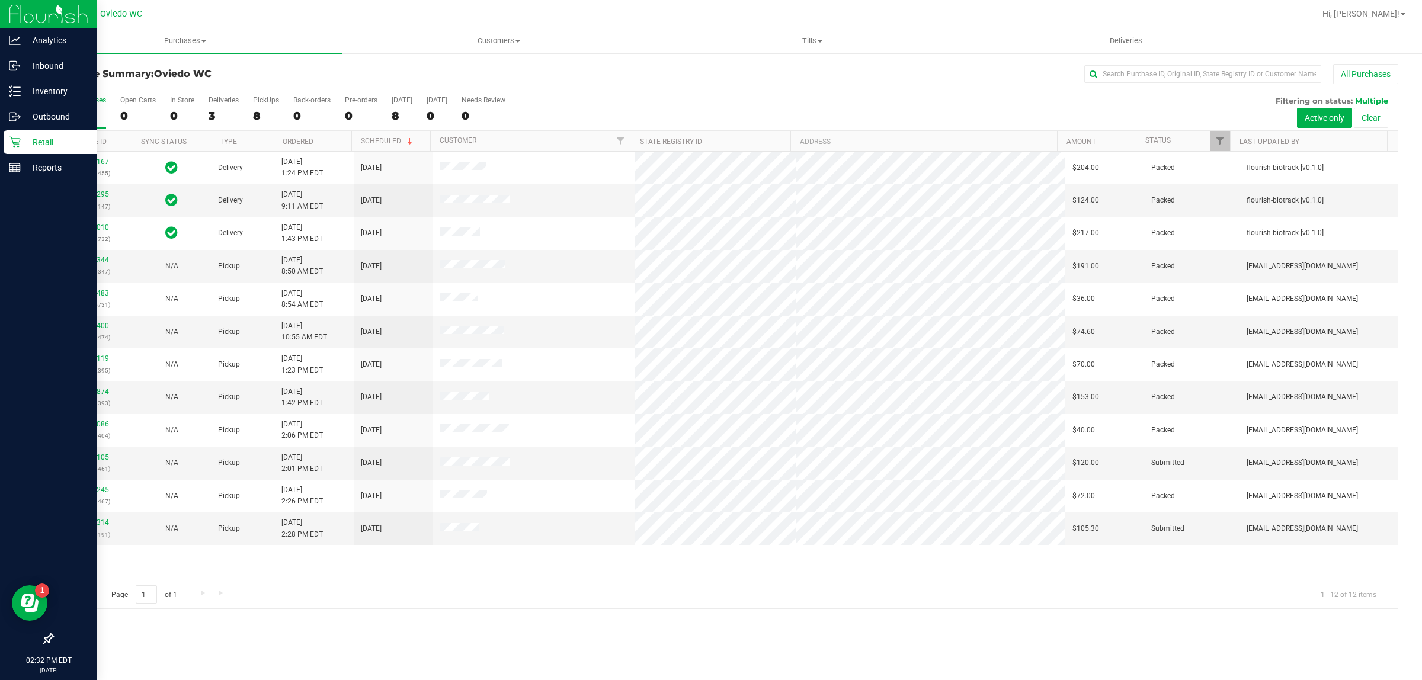
click at [19, 140] on icon at bounding box center [15, 142] width 12 height 12
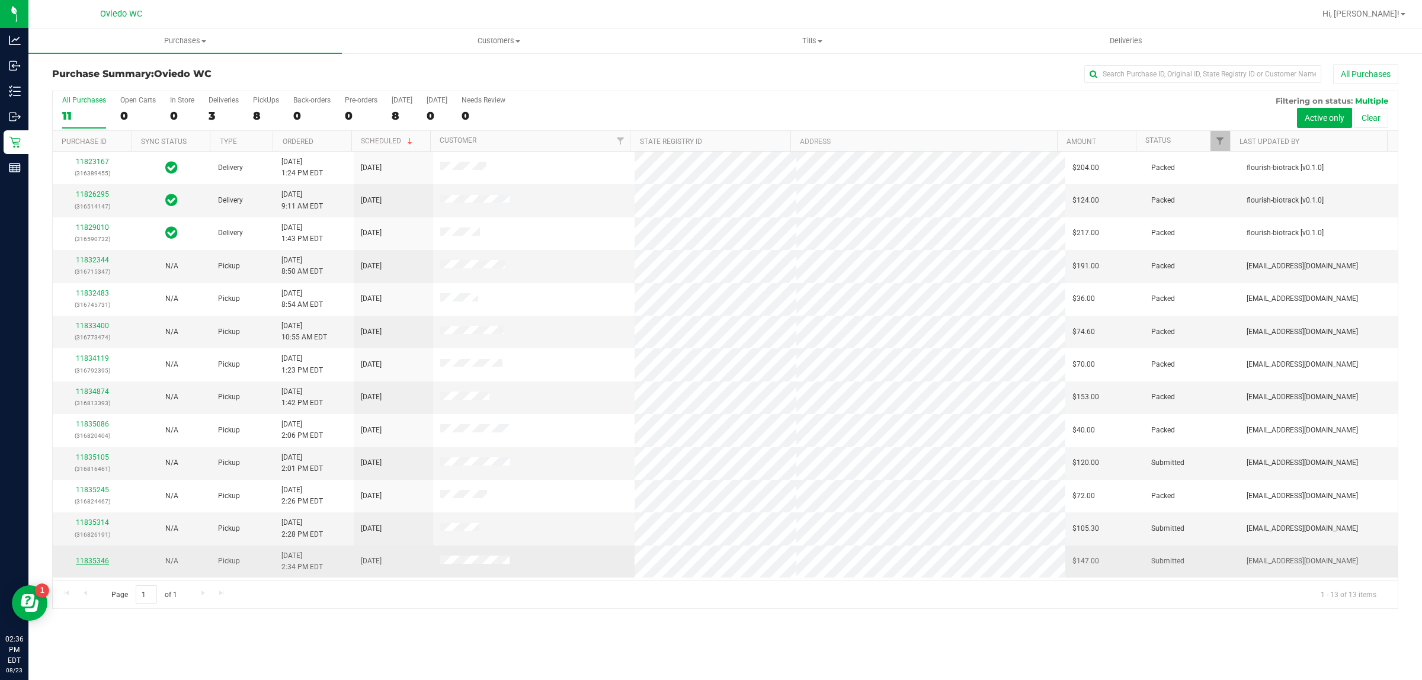
click at [89, 564] on link "11835346" at bounding box center [92, 561] width 33 height 8
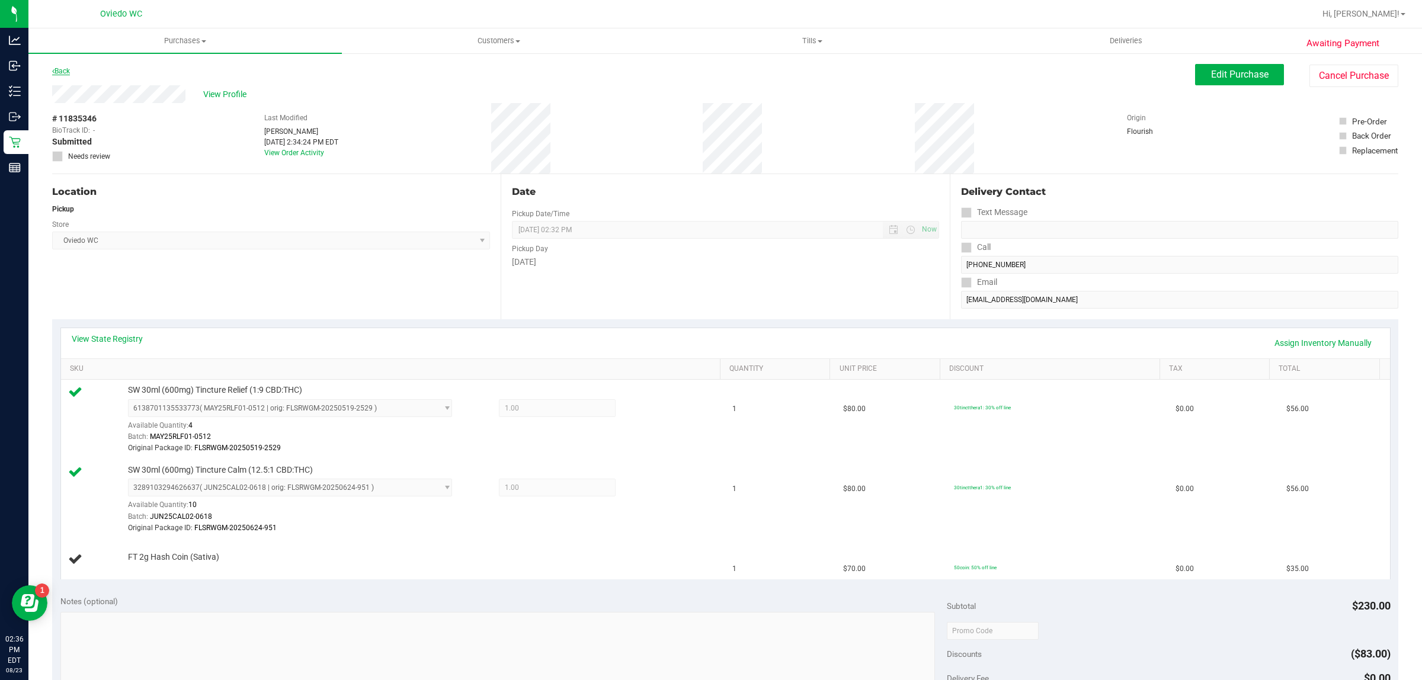
click at [70, 70] on div "Back" at bounding box center [61, 71] width 18 height 14
click at [66, 69] on link "Back" at bounding box center [61, 71] width 18 height 8
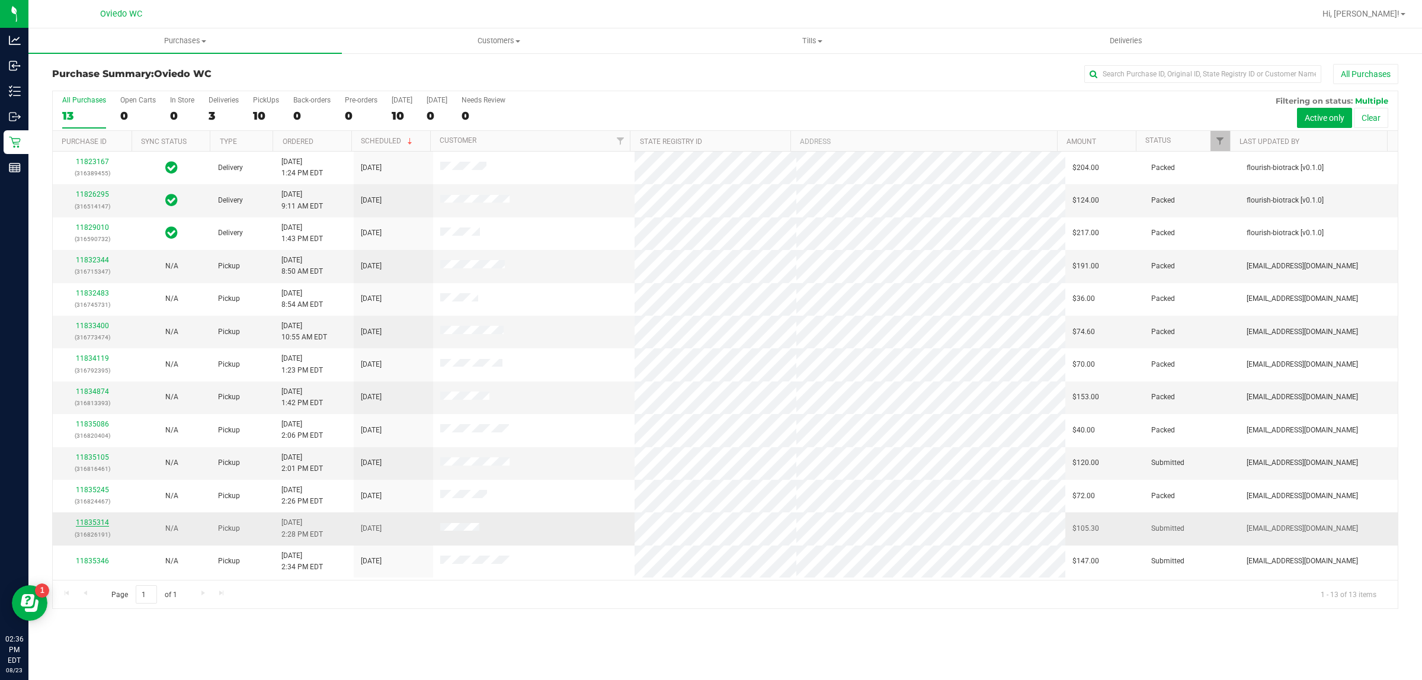
click at [90, 523] on link "11835314" at bounding box center [92, 522] width 33 height 8
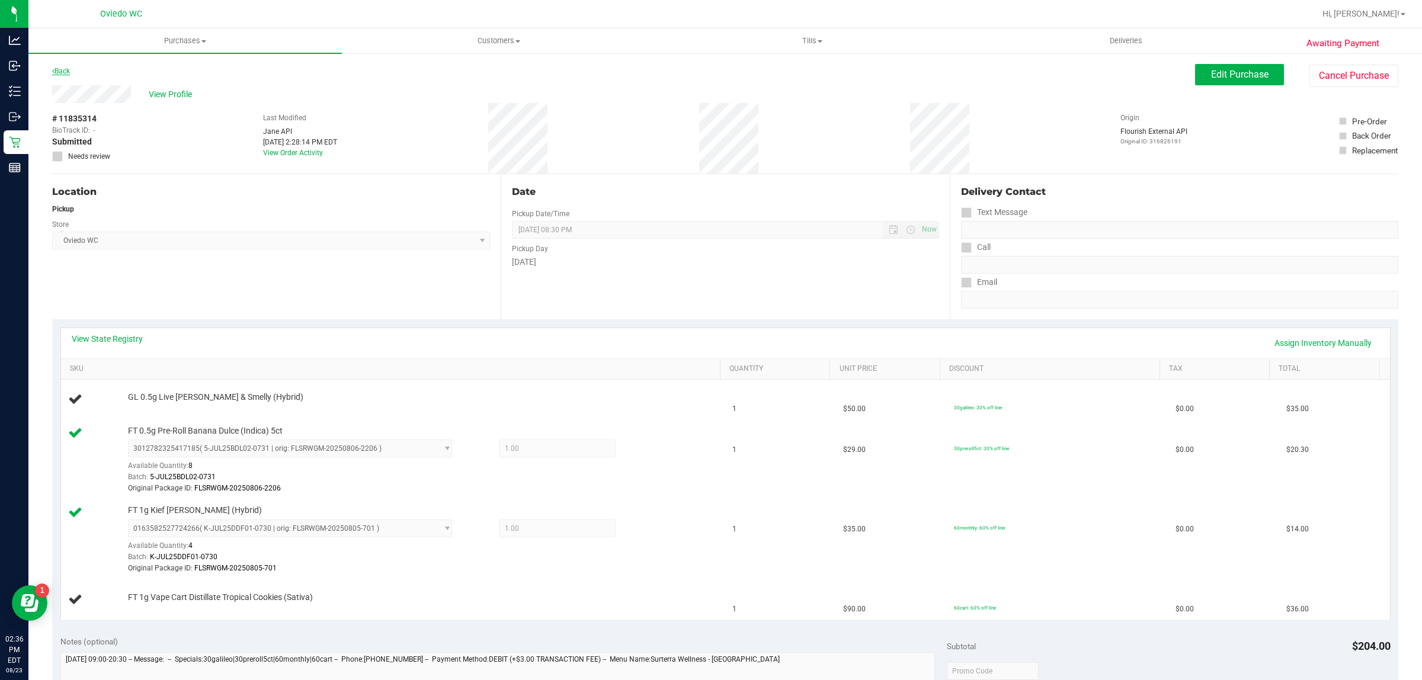
click at [64, 71] on link "Back" at bounding box center [61, 71] width 18 height 8
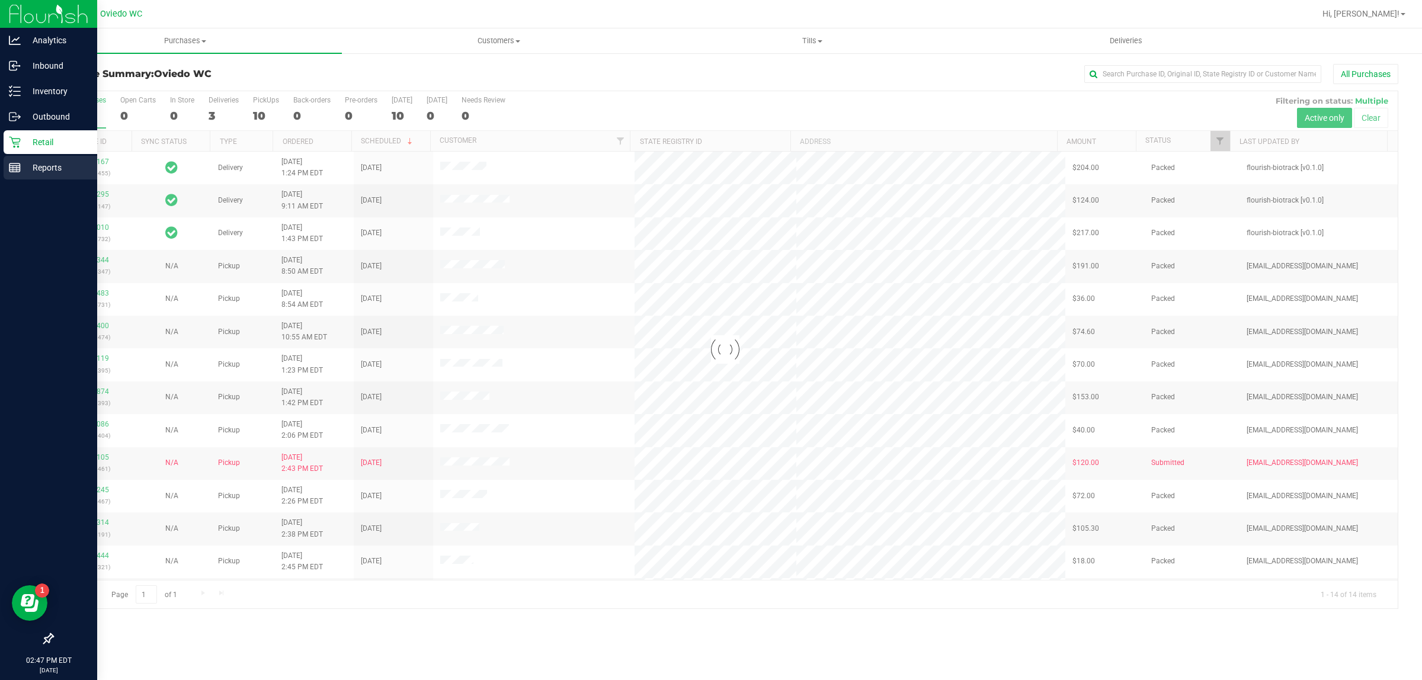
click at [15, 170] on line at bounding box center [14, 170] width 11 height 0
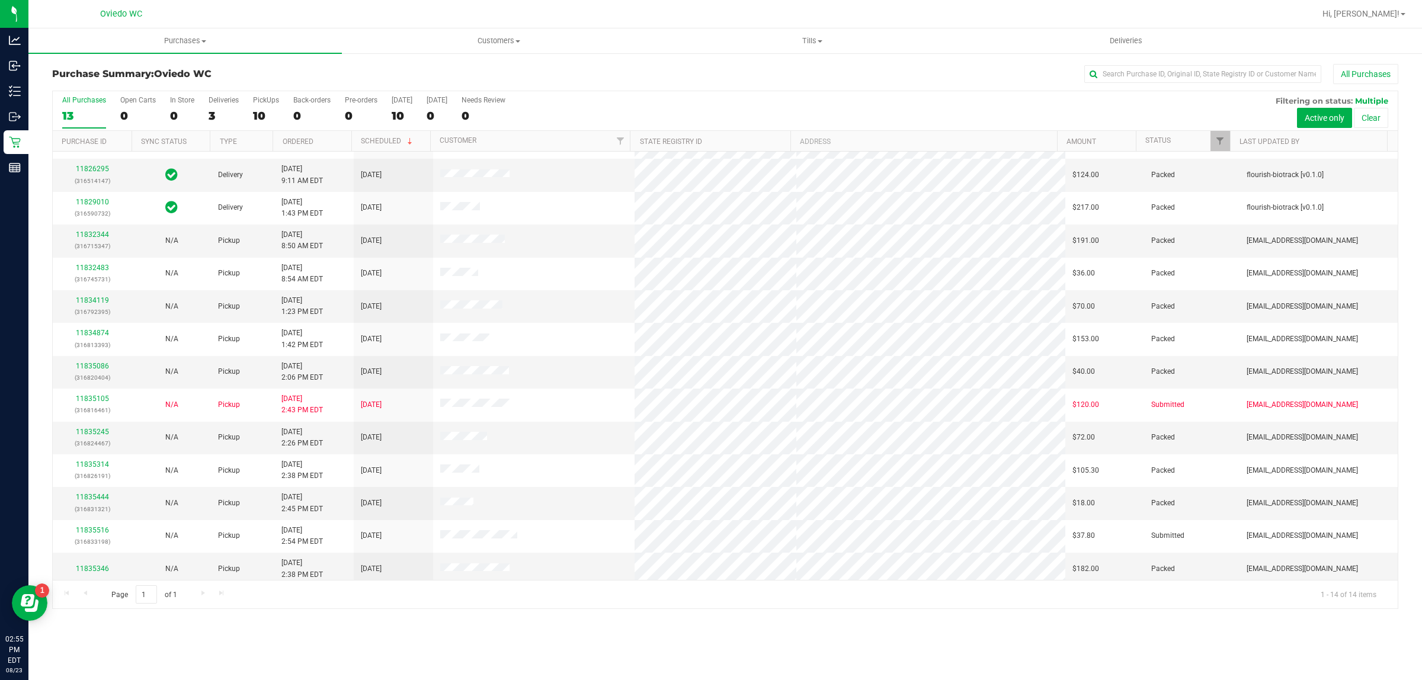
scroll to position [31, 0]
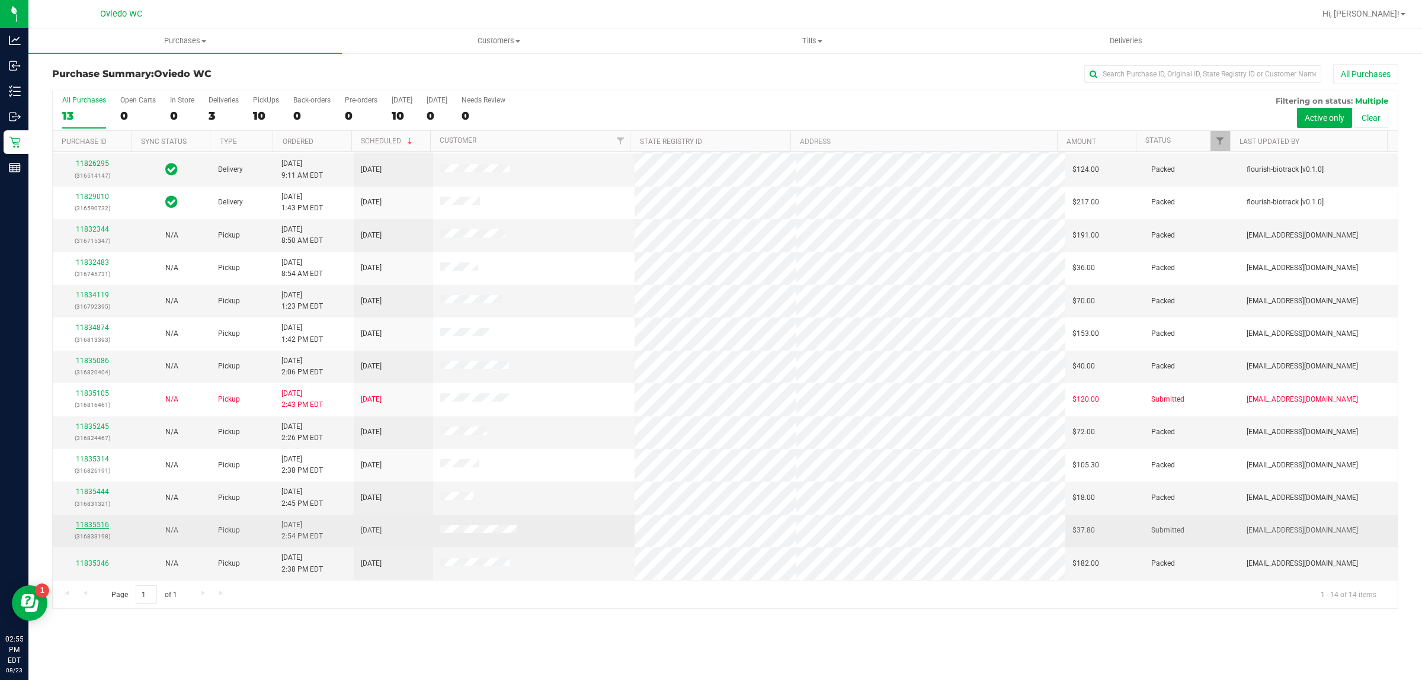
click at [95, 527] on link "11835516" at bounding box center [92, 525] width 33 height 8
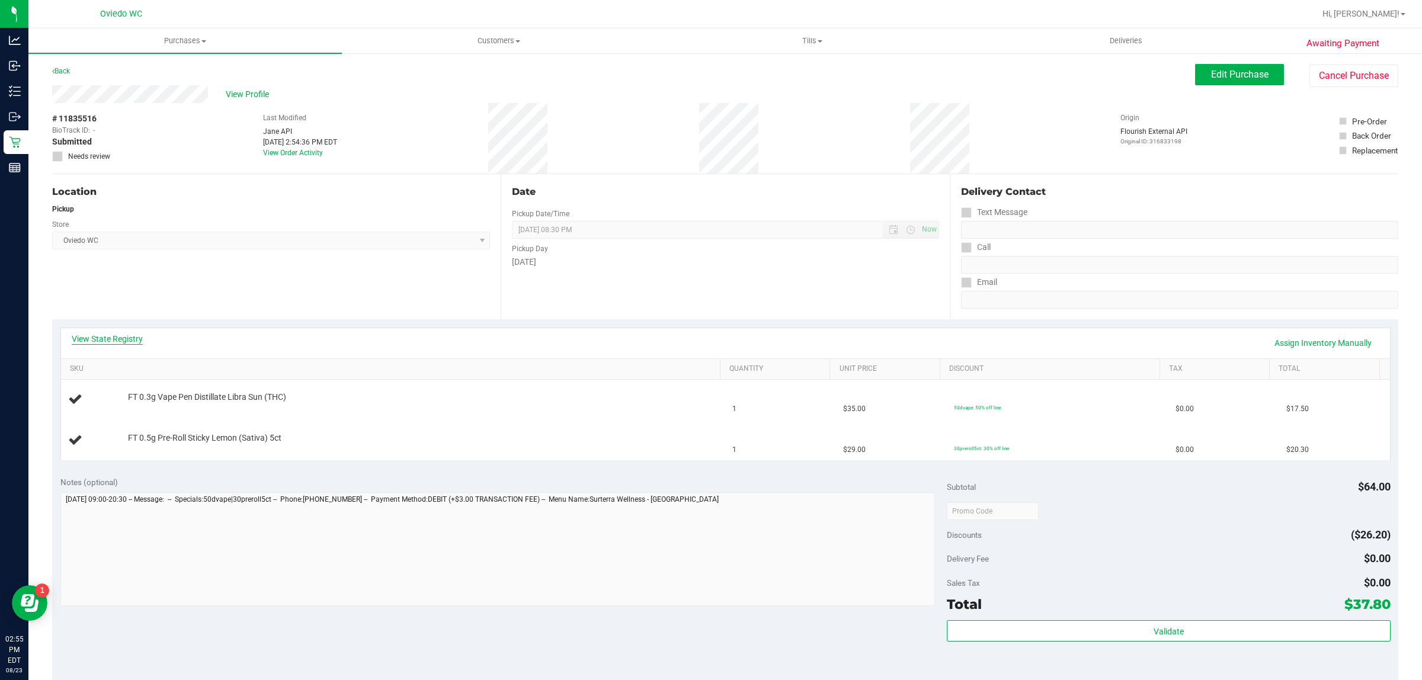
click at [119, 339] on link "View State Registry" at bounding box center [107, 339] width 71 height 12
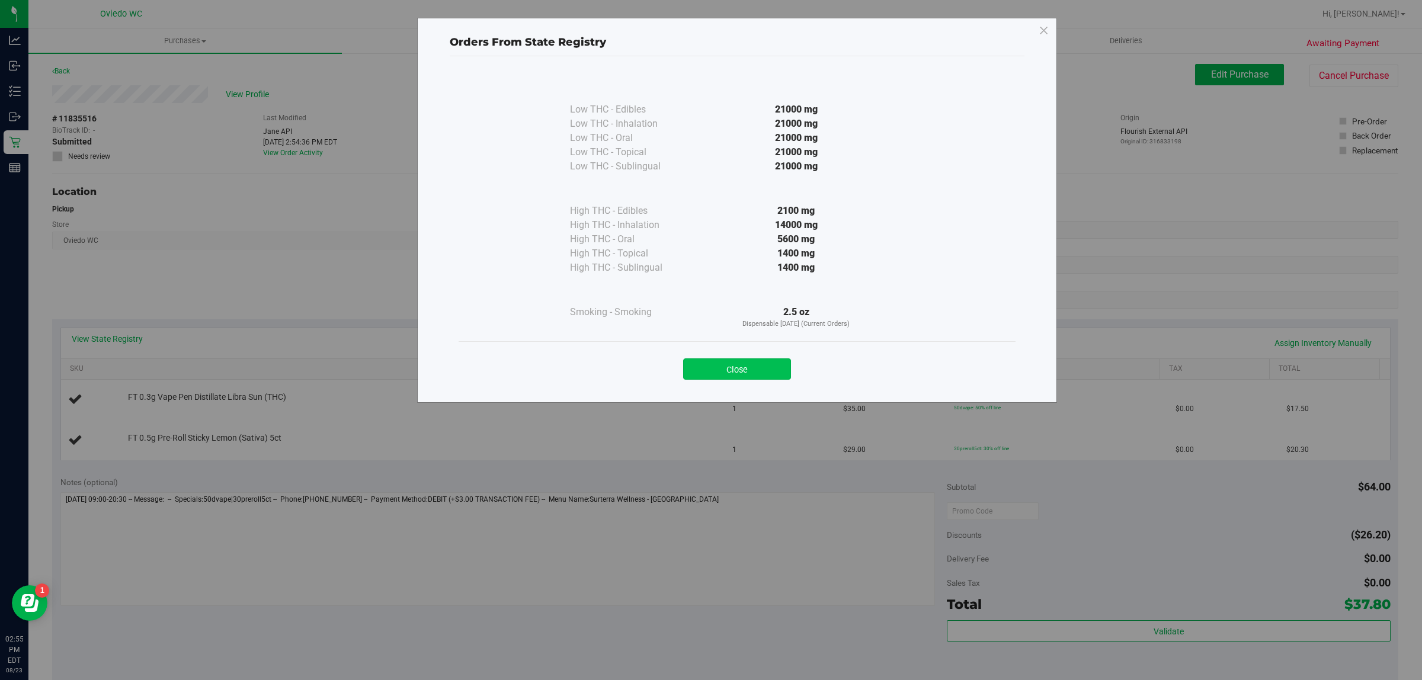
click at [736, 370] on button "Close" at bounding box center [737, 368] width 108 height 21
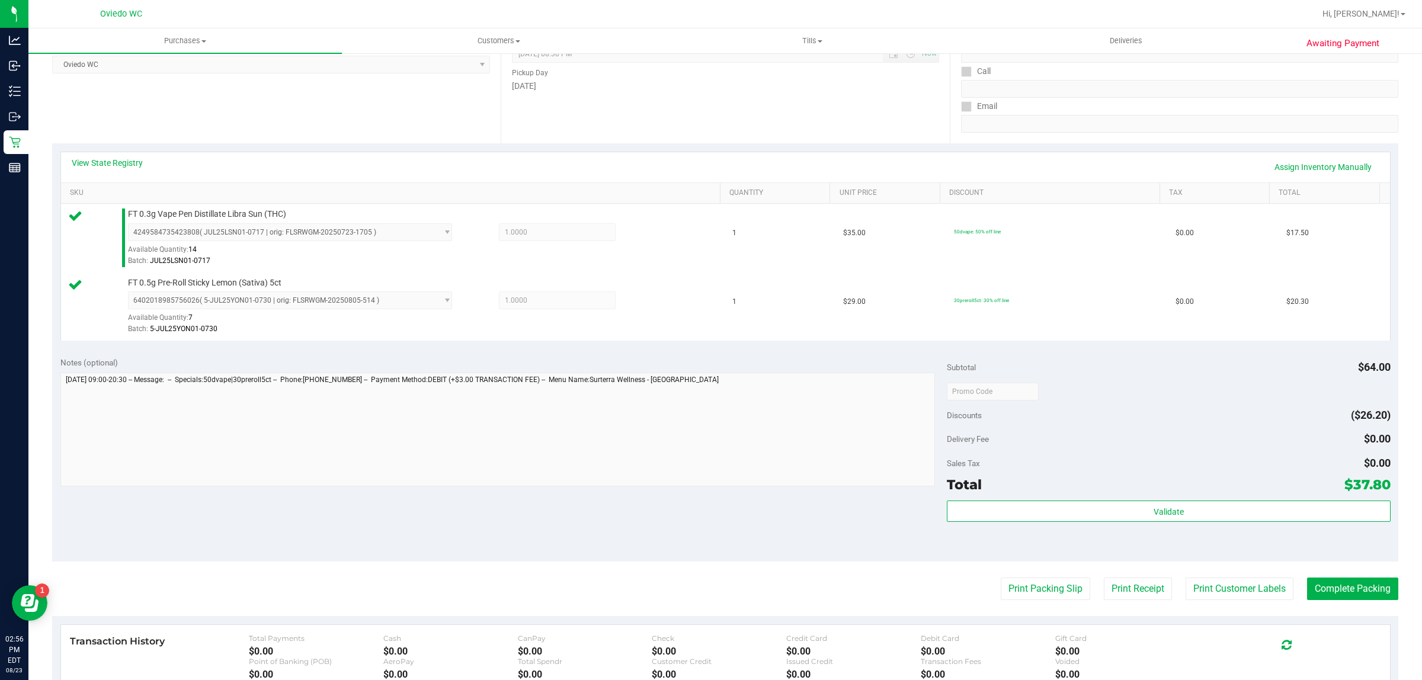
scroll to position [222, 0]
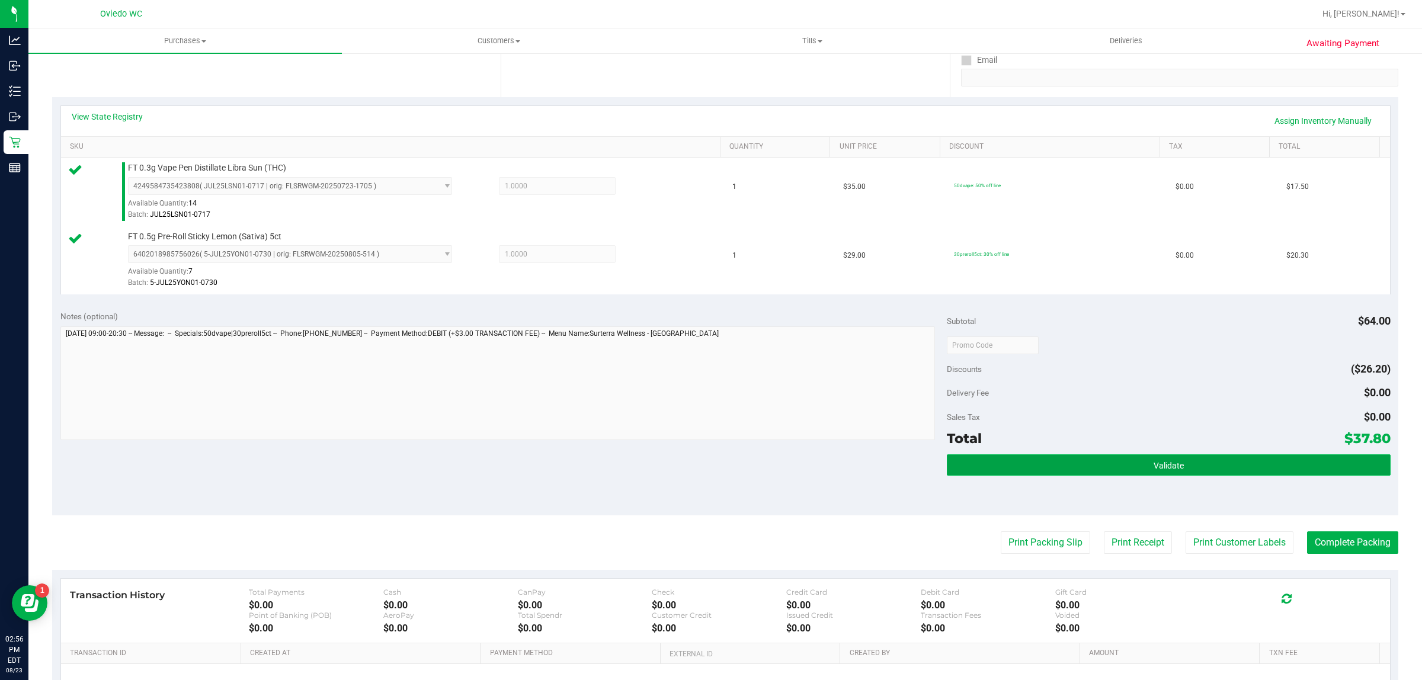
click at [1120, 470] on button "Validate" at bounding box center [1168, 464] width 443 height 21
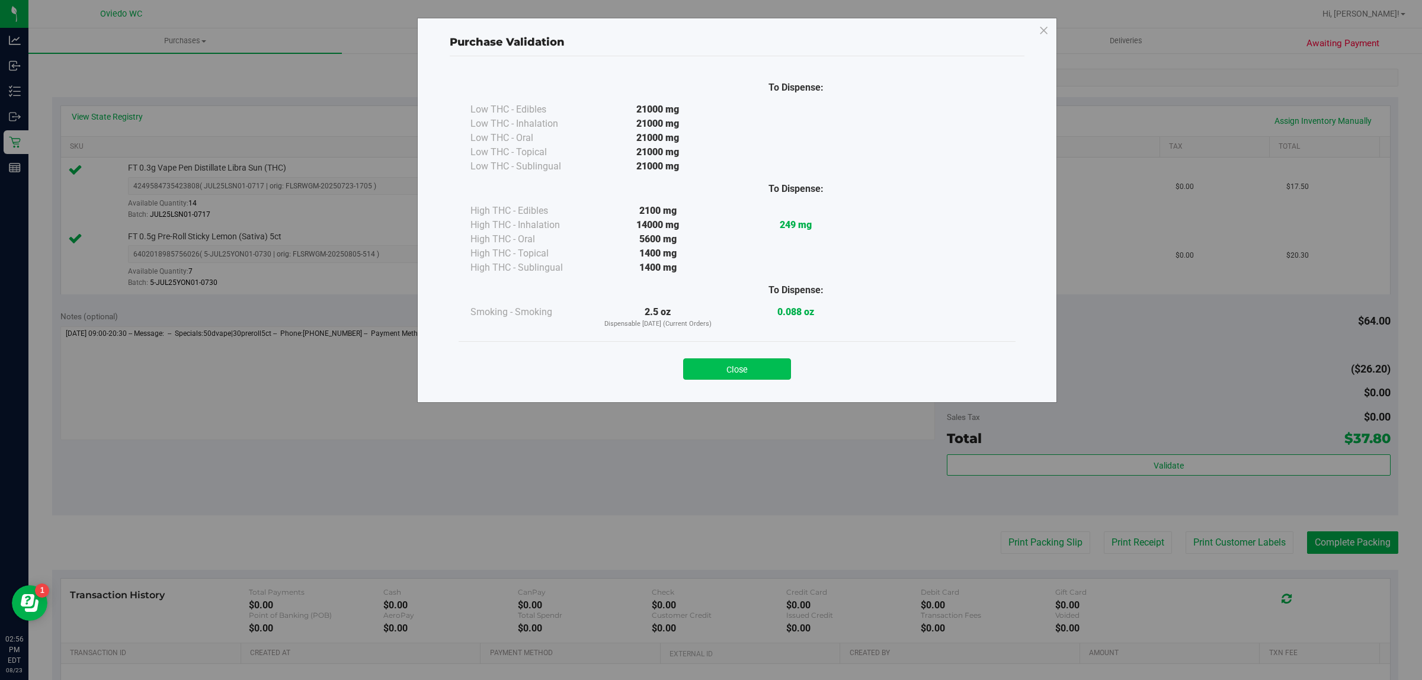
click at [762, 362] on button "Close" at bounding box center [737, 368] width 108 height 21
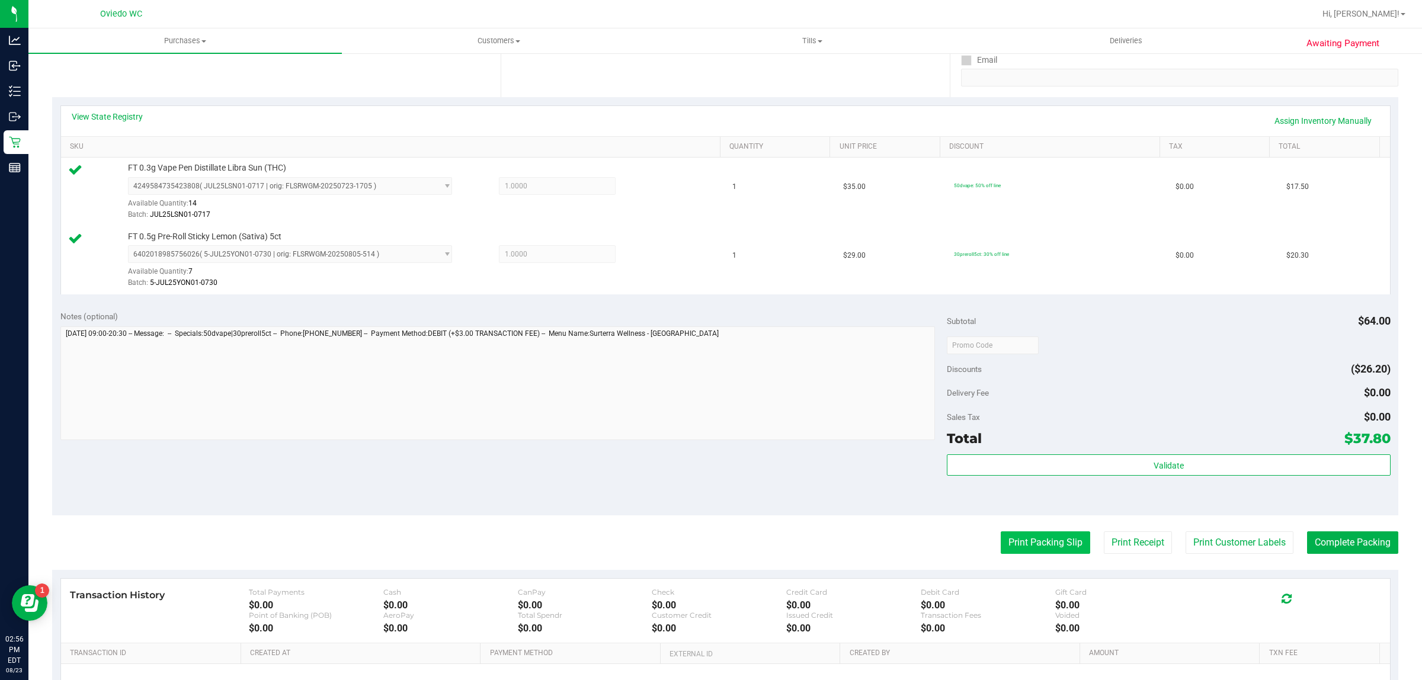
click at [1033, 539] on button "Print Packing Slip" at bounding box center [1045, 543] width 89 height 23
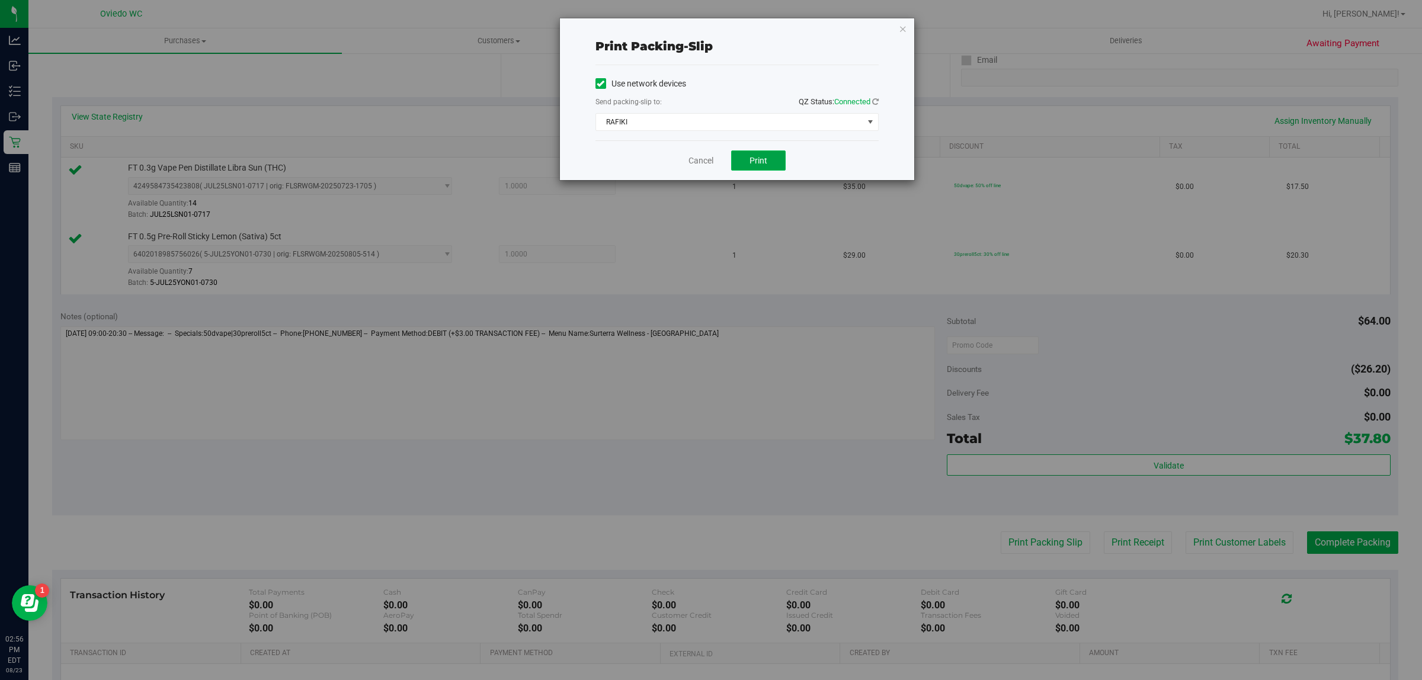
click at [756, 155] on button "Print" at bounding box center [758, 161] width 55 height 20
click at [902, 19] on div "Print packing-slip Use network devices Send packing-slip to: QZ Status: Connect…" at bounding box center [737, 99] width 354 height 162
click at [902, 33] on icon "button" at bounding box center [903, 28] width 8 height 14
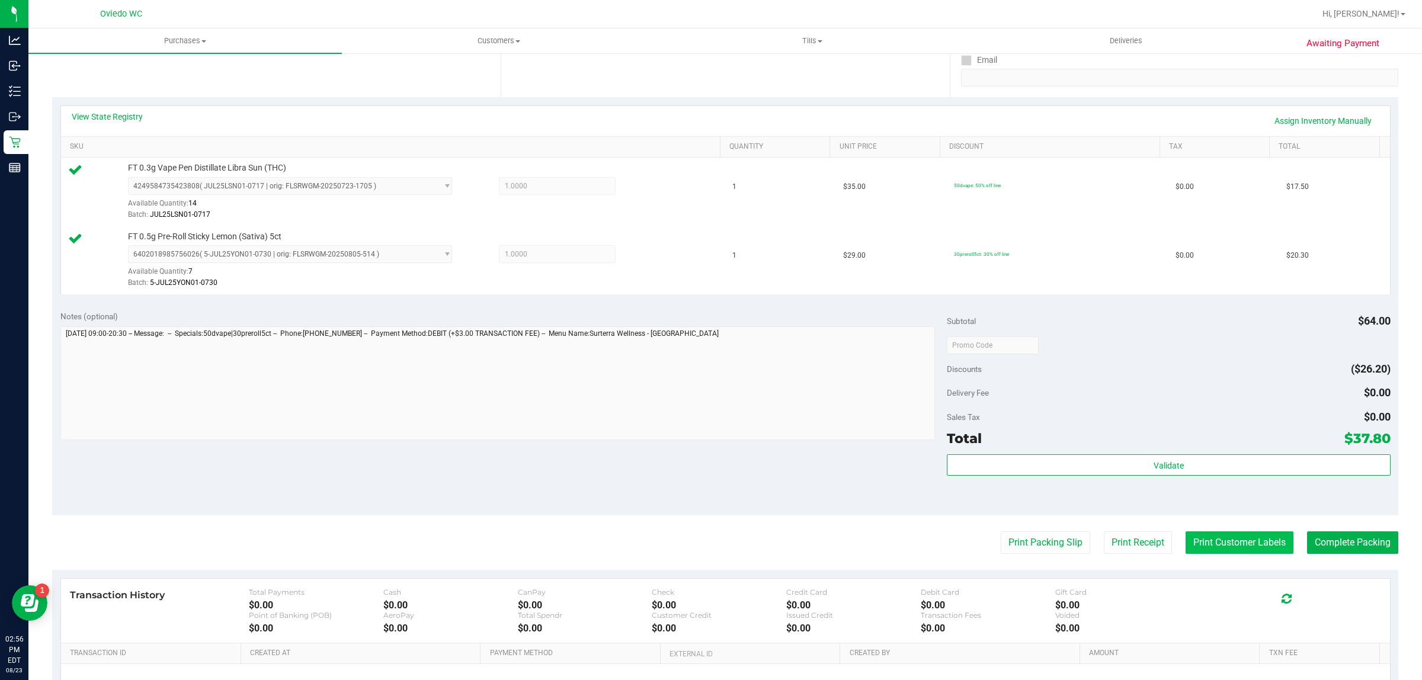
click at [1186, 552] on button "Print Customer Labels" at bounding box center [1240, 543] width 108 height 23
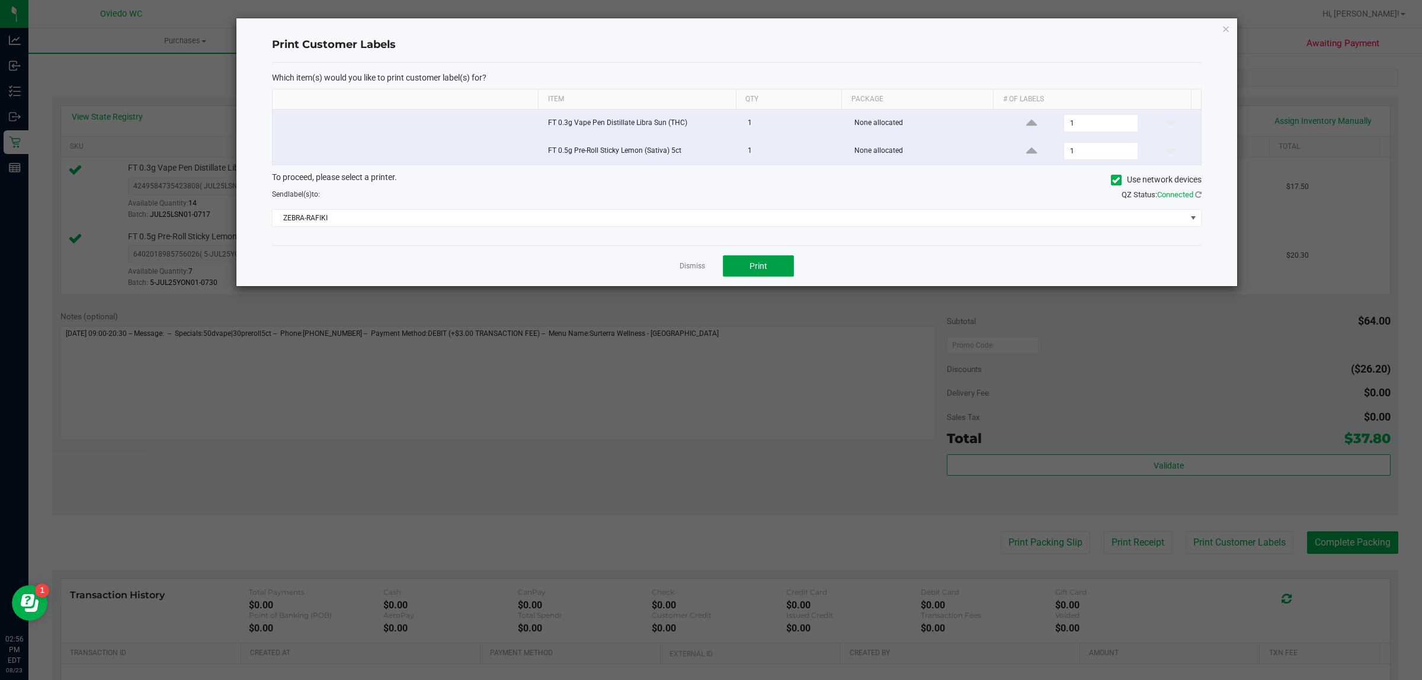
click at [753, 265] on span "Print" at bounding box center [759, 265] width 18 height 9
click at [1228, 25] on icon "button" at bounding box center [1226, 28] width 8 height 14
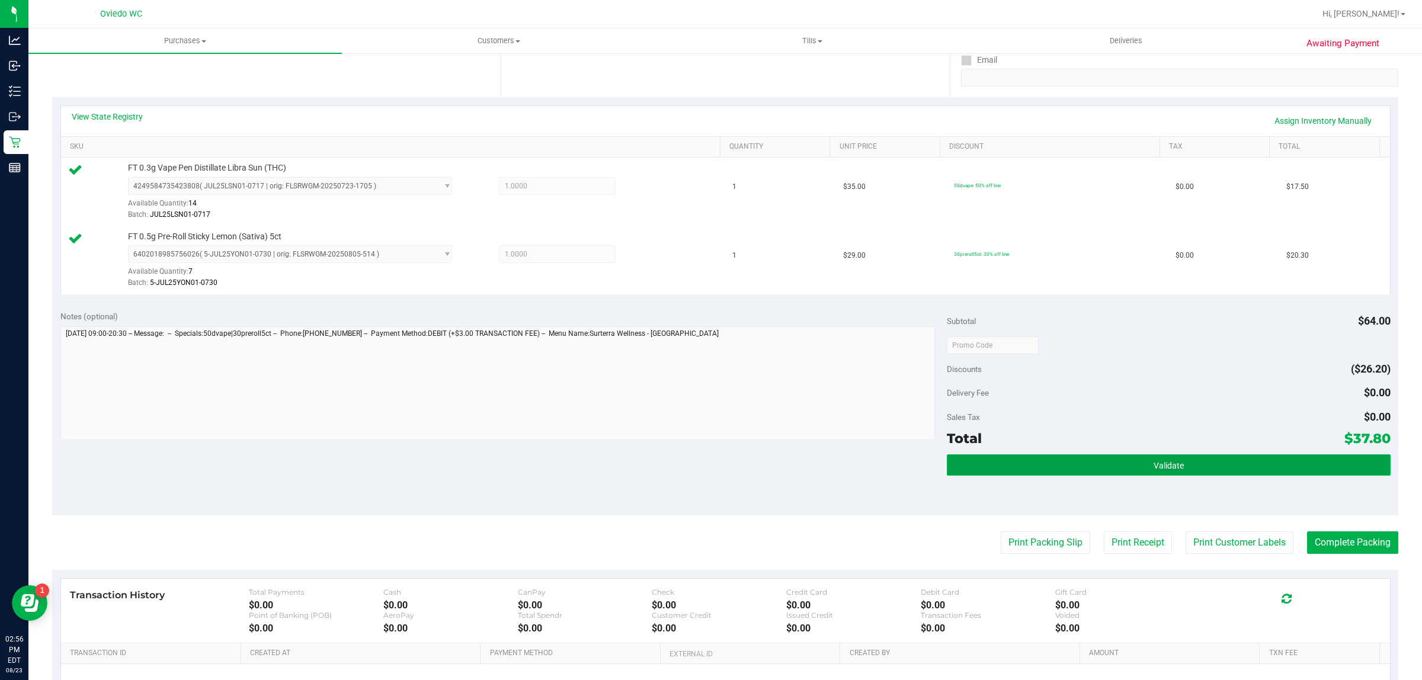
click at [1080, 466] on button "Validate" at bounding box center [1168, 464] width 443 height 21
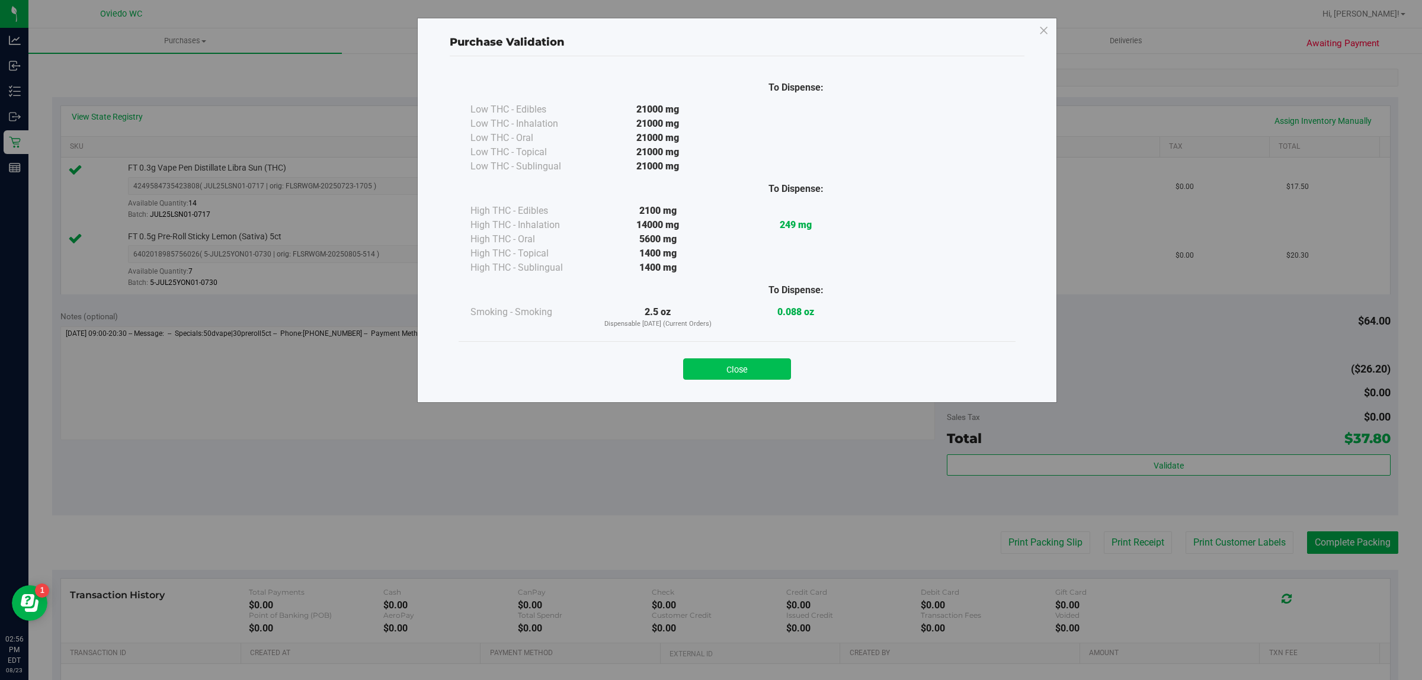
click at [745, 374] on button "Close" at bounding box center [737, 368] width 108 height 21
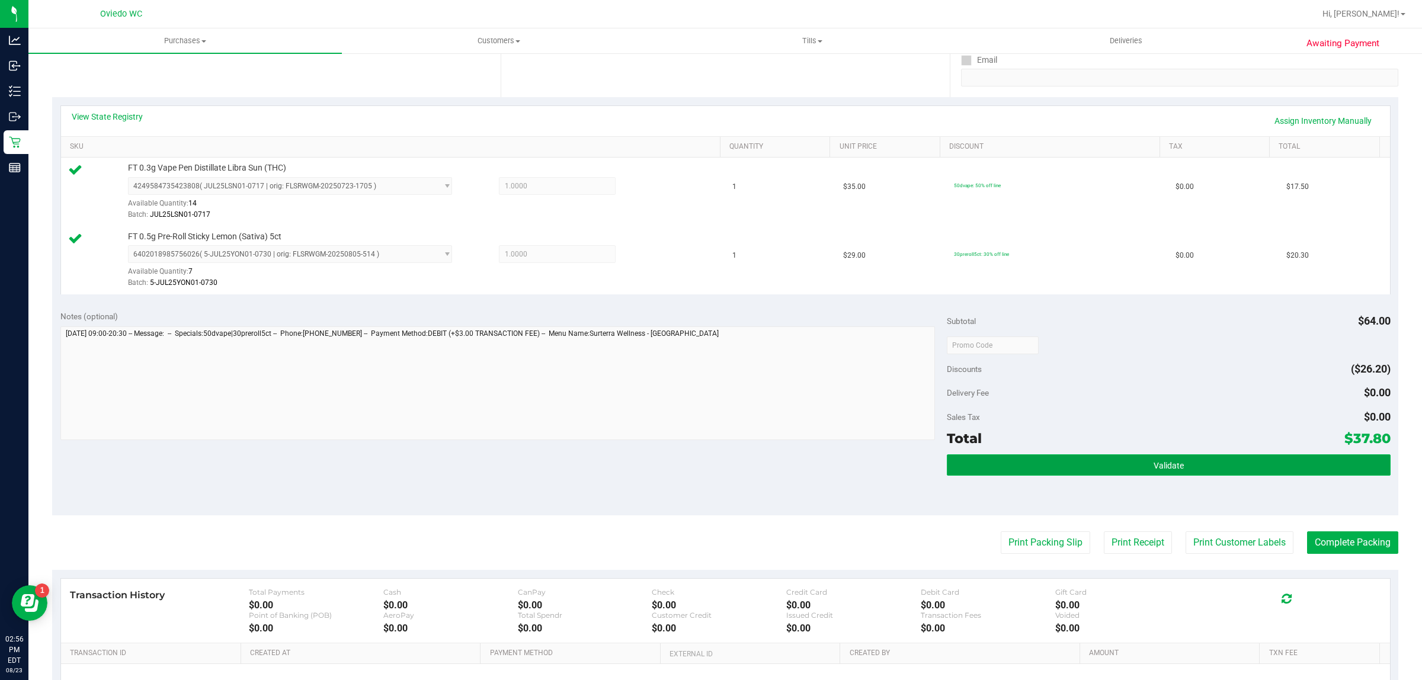
click at [1219, 459] on button "Validate" at bounding box center [1168, 464] width 443 height 21
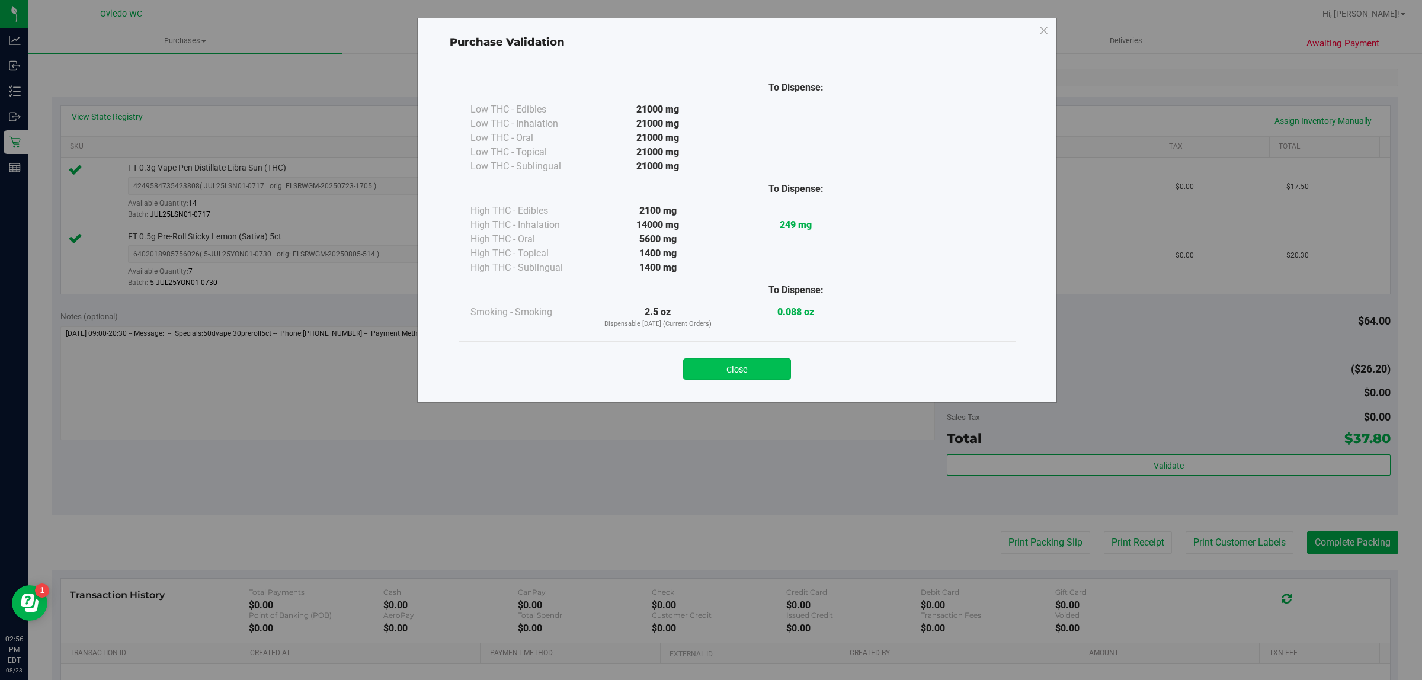
click at [747, 372] on button "Close" at bounding box center [737, 368] width 108 height 21
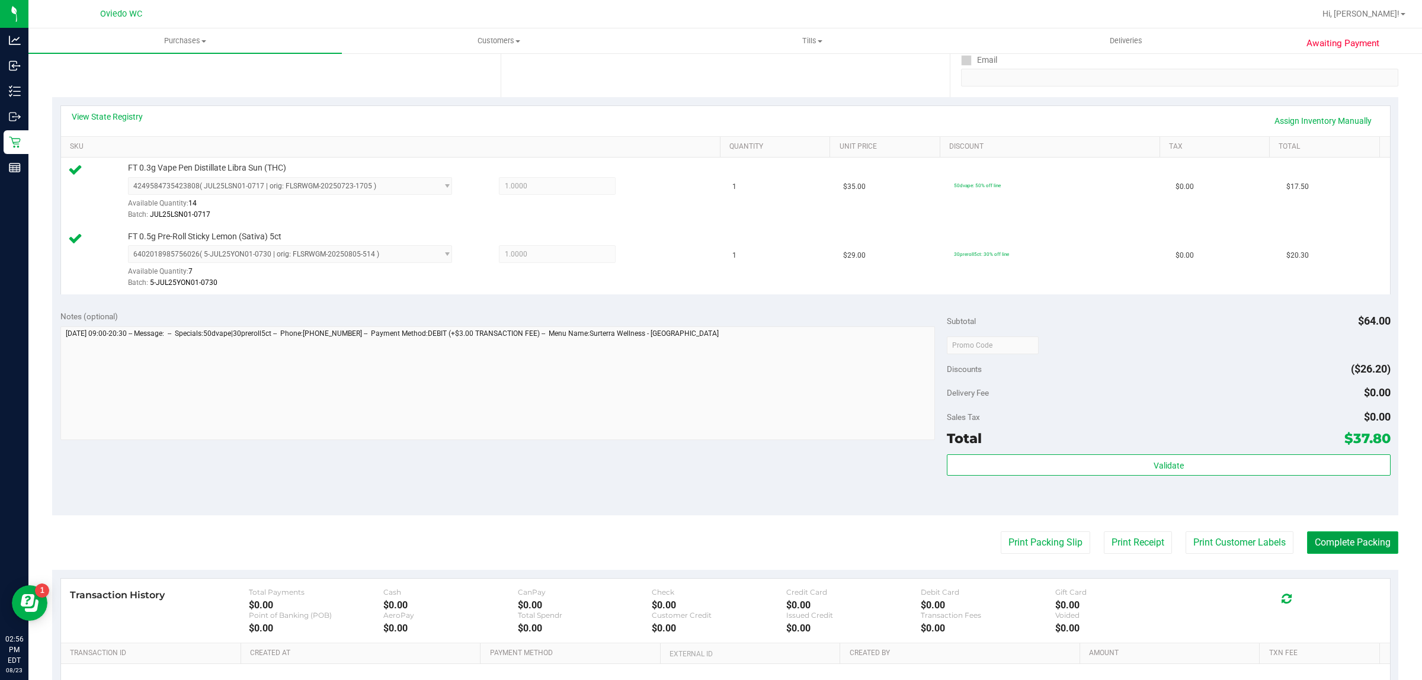
click at [1353, 540] on button "Complete Packing" at bounding box center [1352, 543] width 91 height 23
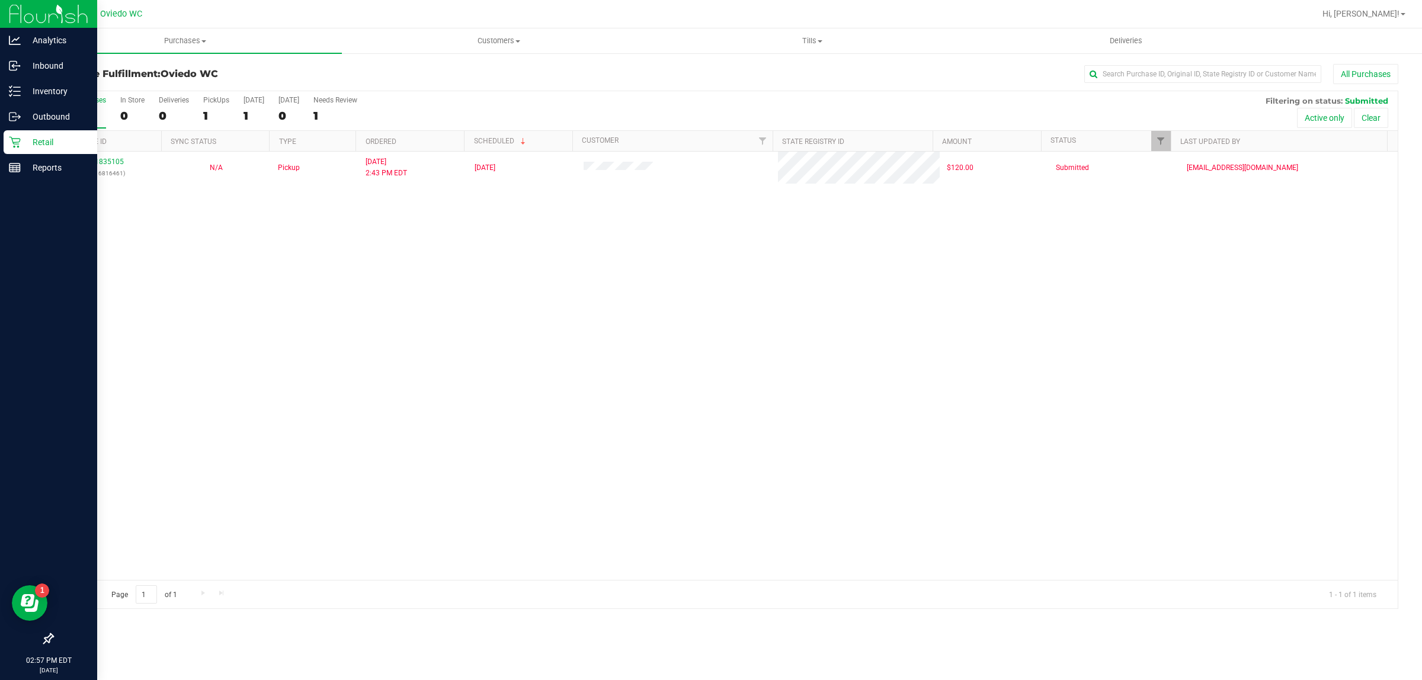
click at [30, 144] on p "Retail" at bounding box center [56, 142] width 71 height 14
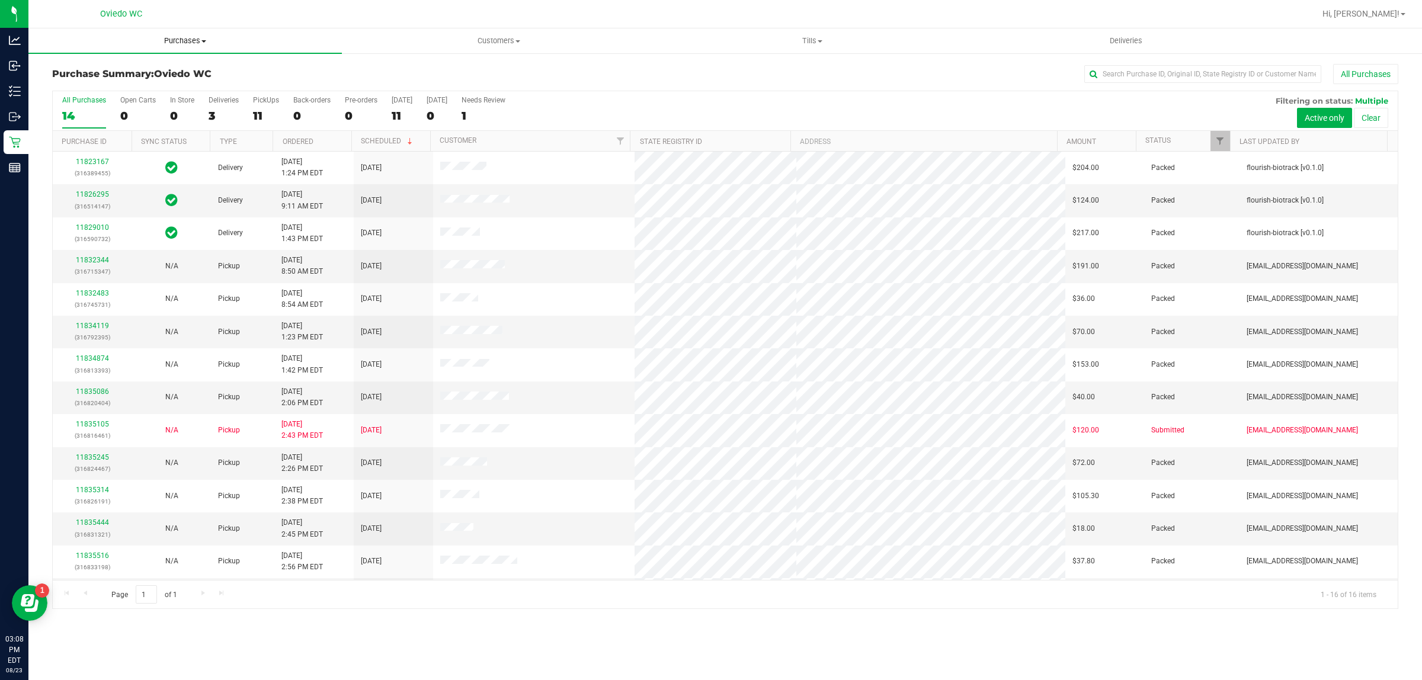
click at [182, 41] on span "Purchases" at bounding box center [184, 41] width 313 height 11
click at [157, 81] on li "Fulfillment" at bounding box center [184, 86] width 313 height 14
